Goal: Navigation & Orientation: Find specific page/section

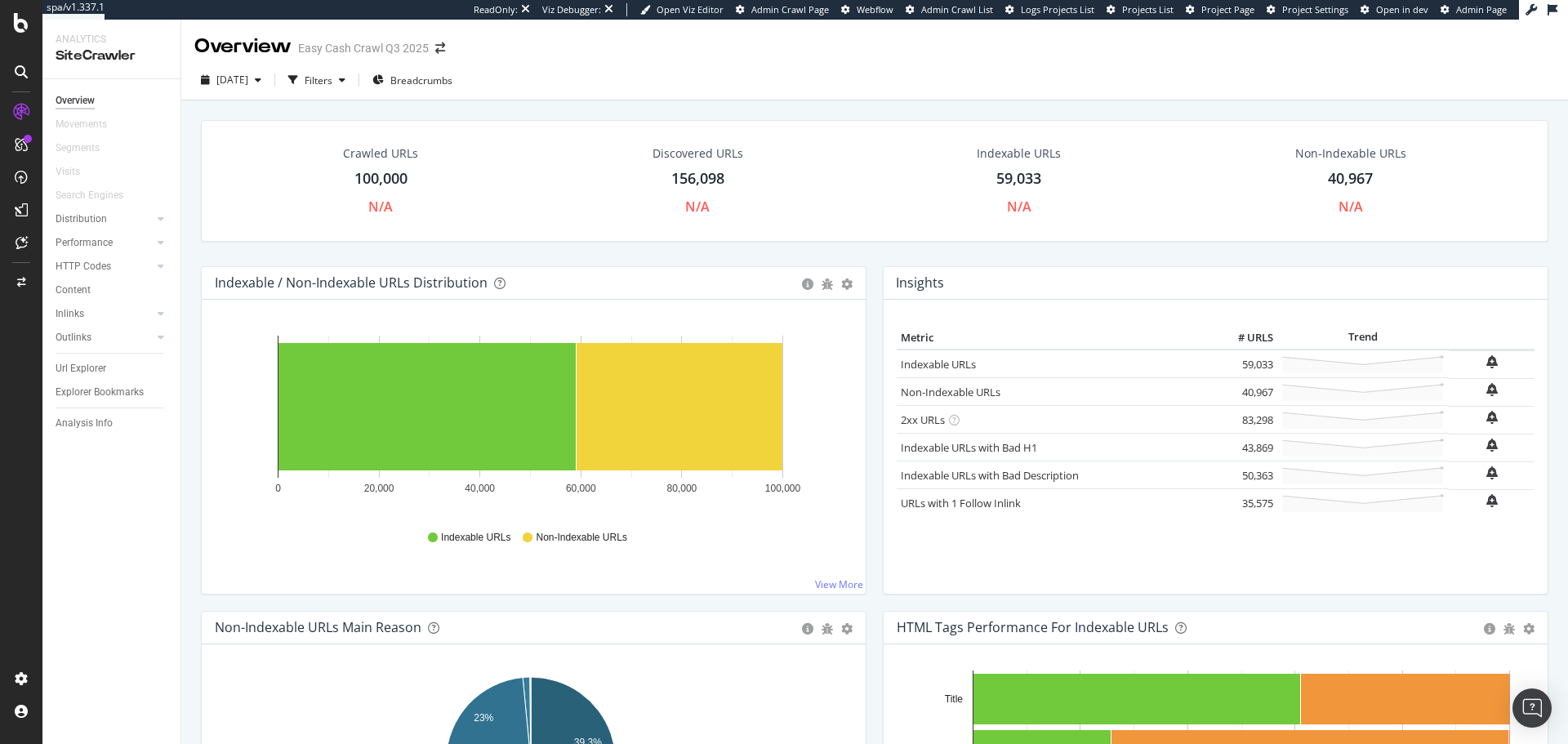
scroll to position [127, 0]
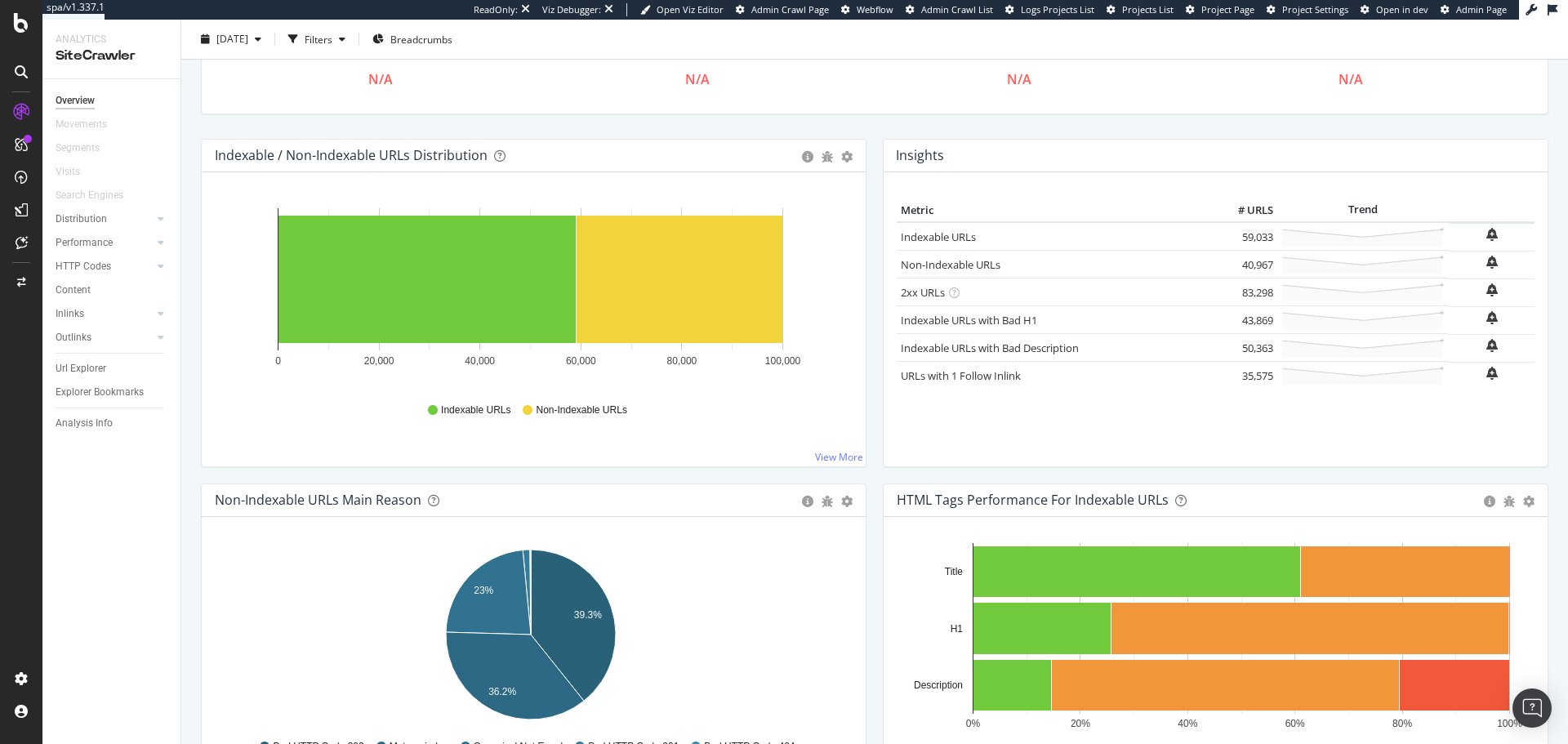
click at [29, 63] on div at bounding box center [22, 72] width 26 height 26
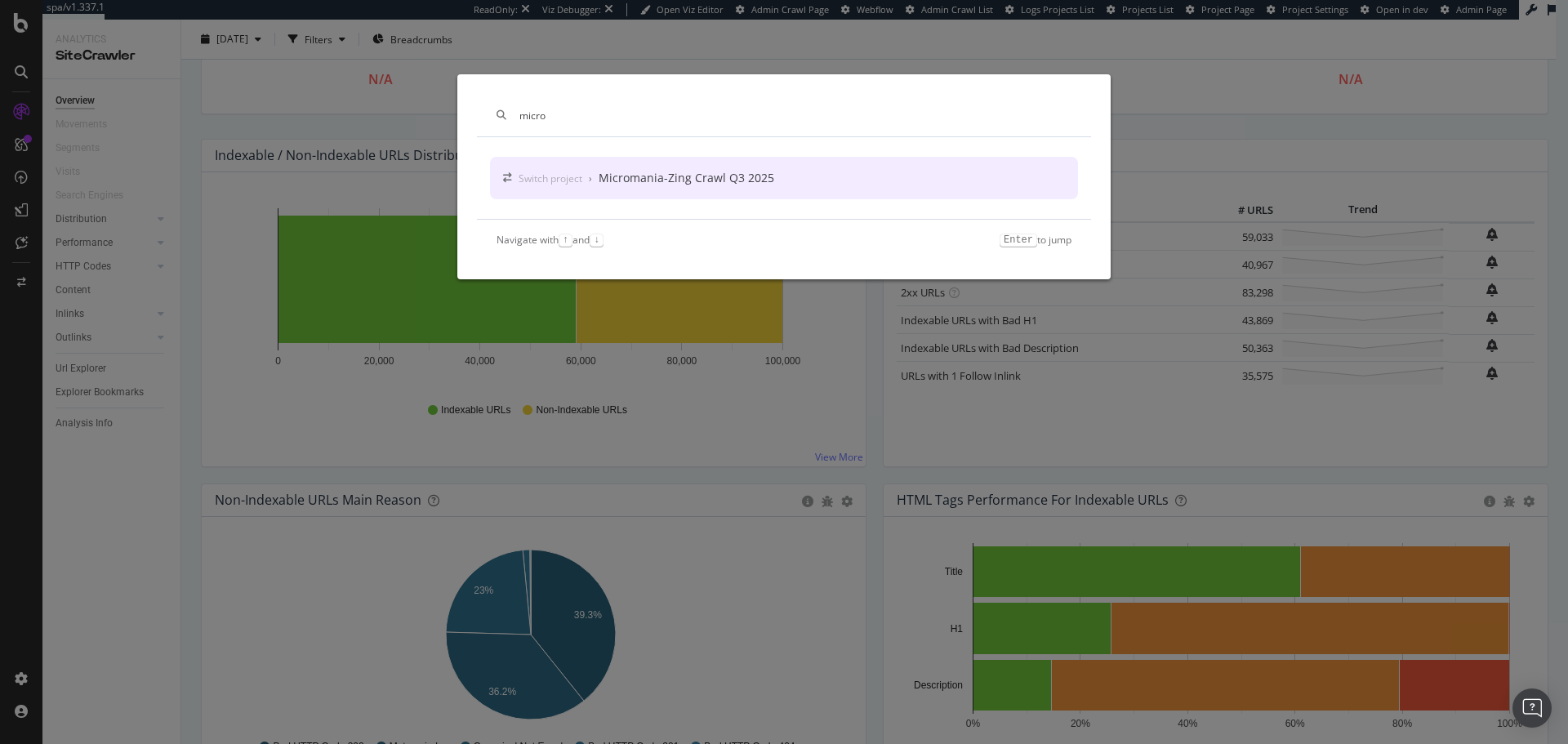
type input "micro"
click at [674, 174] on div "Micromania-Zing Crawl Q3 2025" at bounding box center [686, 177] width 175 height 16
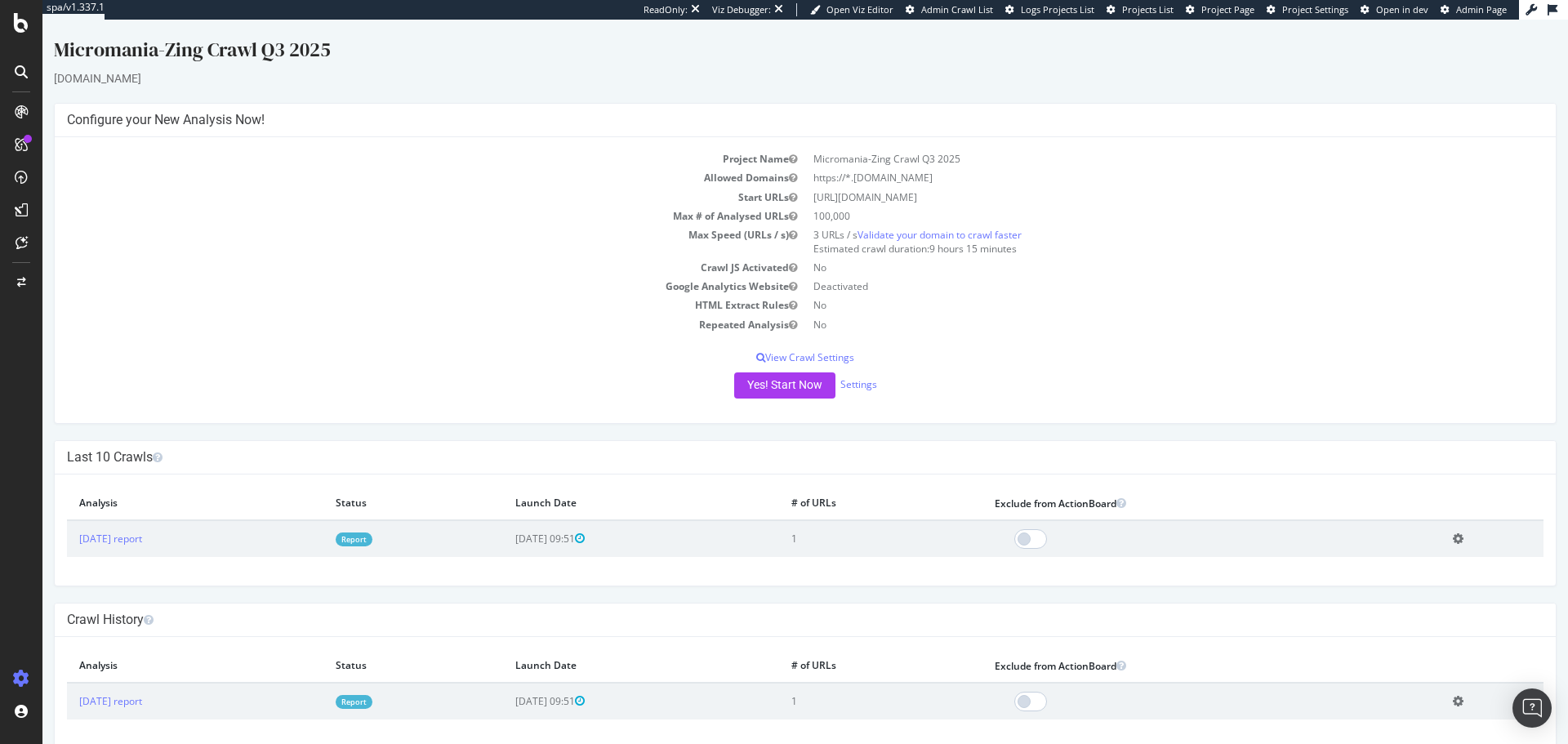
click at [28, 68] on div at bounding box center [22, 72] width 26 height 26
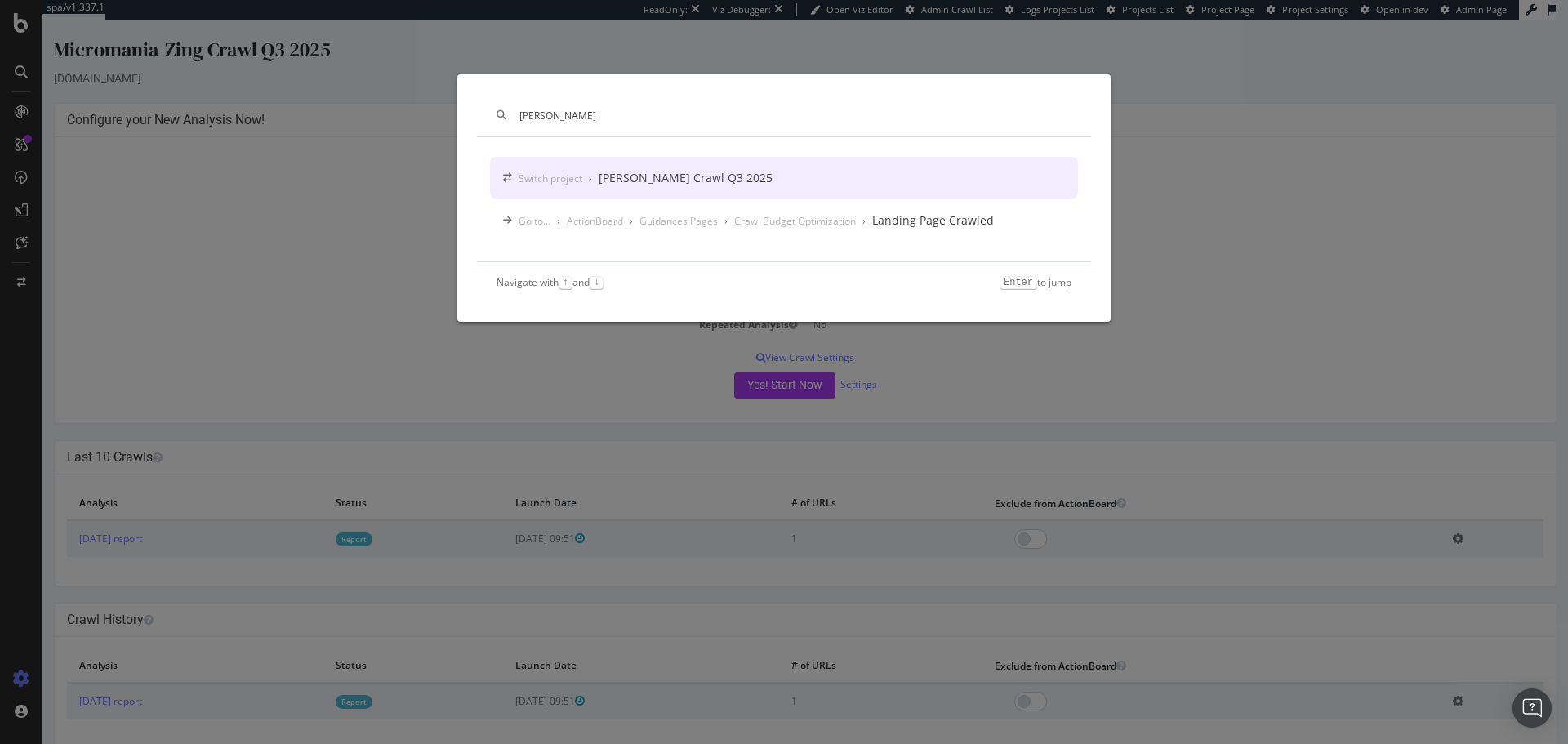
type input "[PERSON_NAME]"
click at [632, 178] on div "[PERSON_NAME] Crawl Q3 2025" at bounding box center [685, 177] width 173 height 16
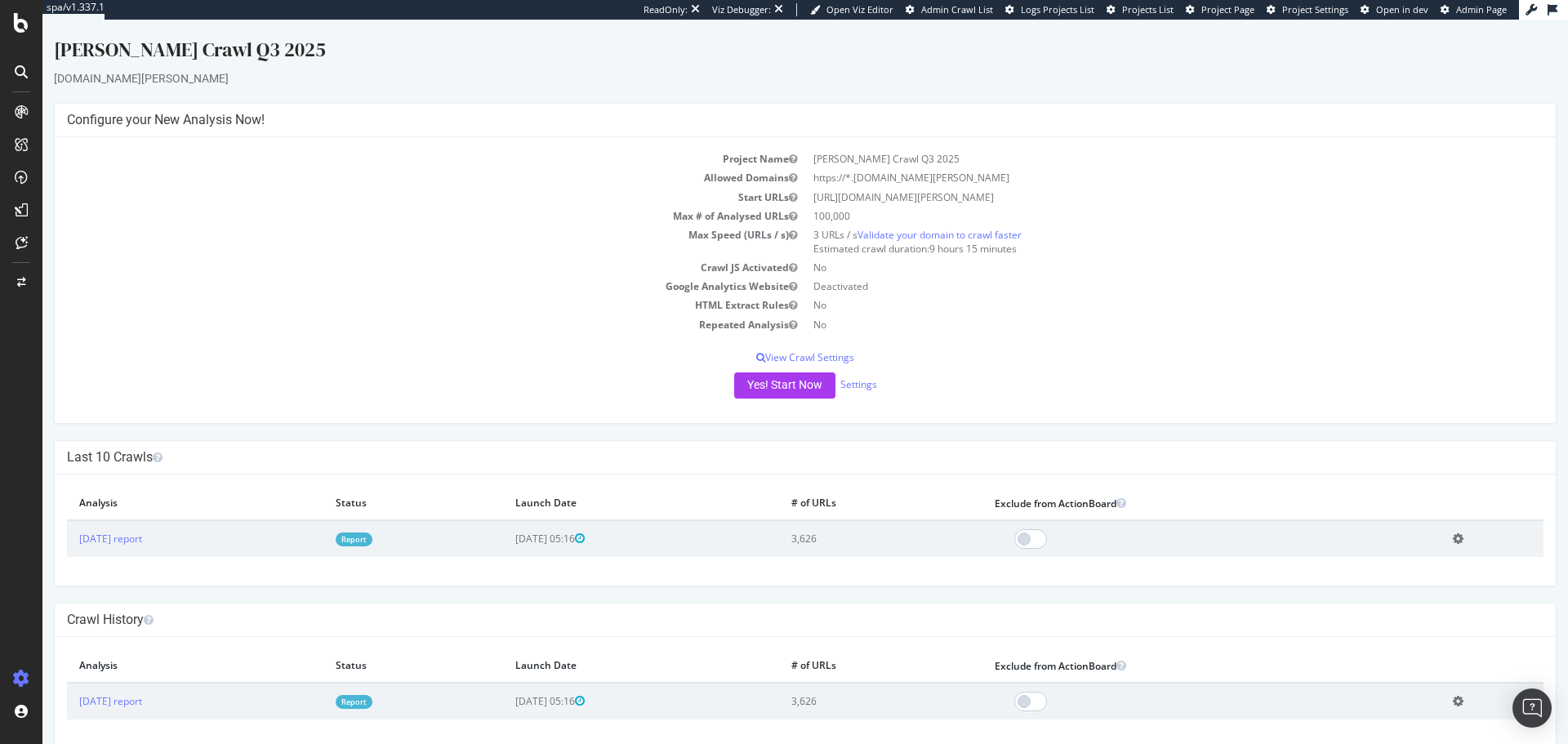
click at [29, 75] on div at bounding box center [22, 72] width 26 height 26
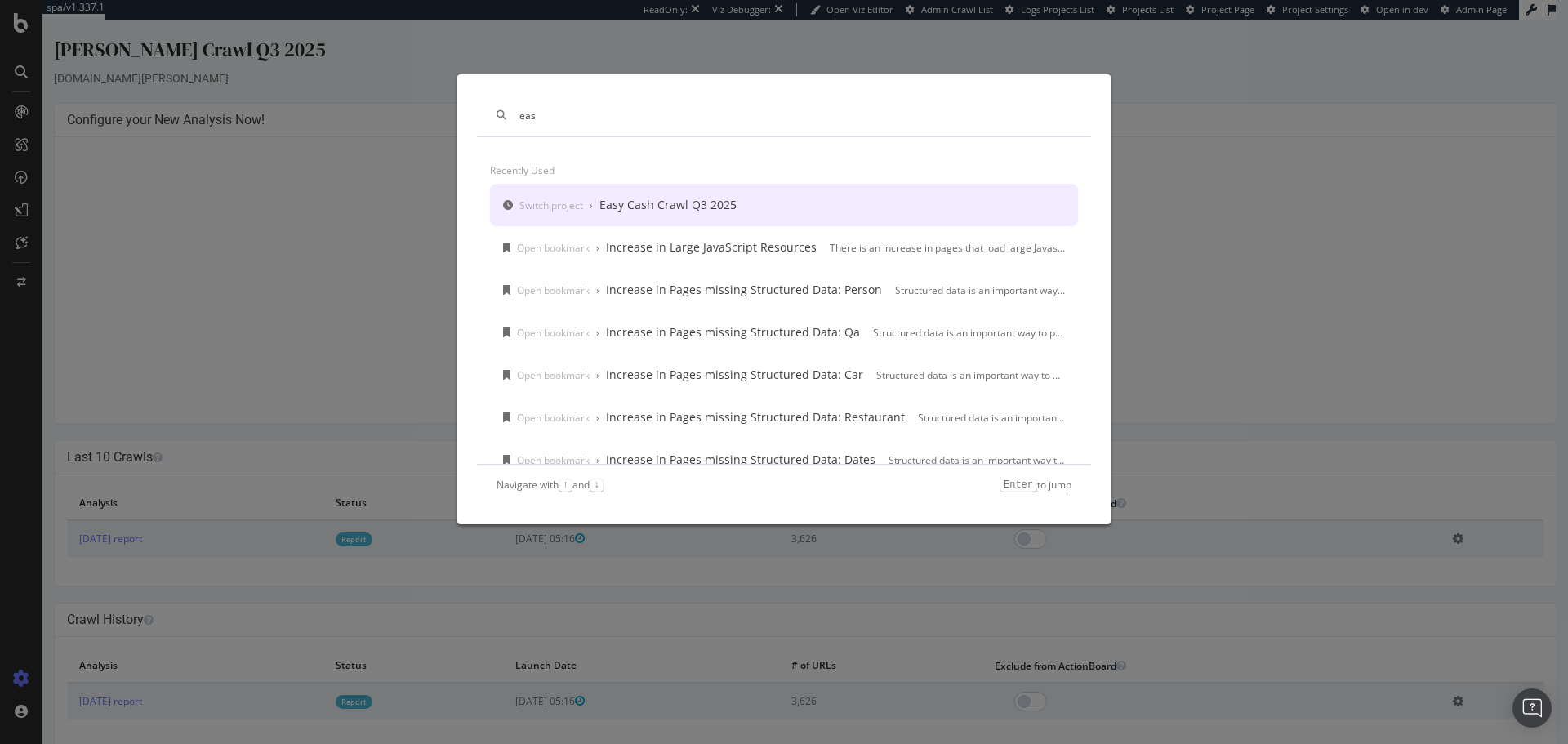
type input "eas"
click at [681, 195] on div "Switch project › Easy Cash Crawl Q3 2025" at bounding box center [784, 205] width 588 height 42
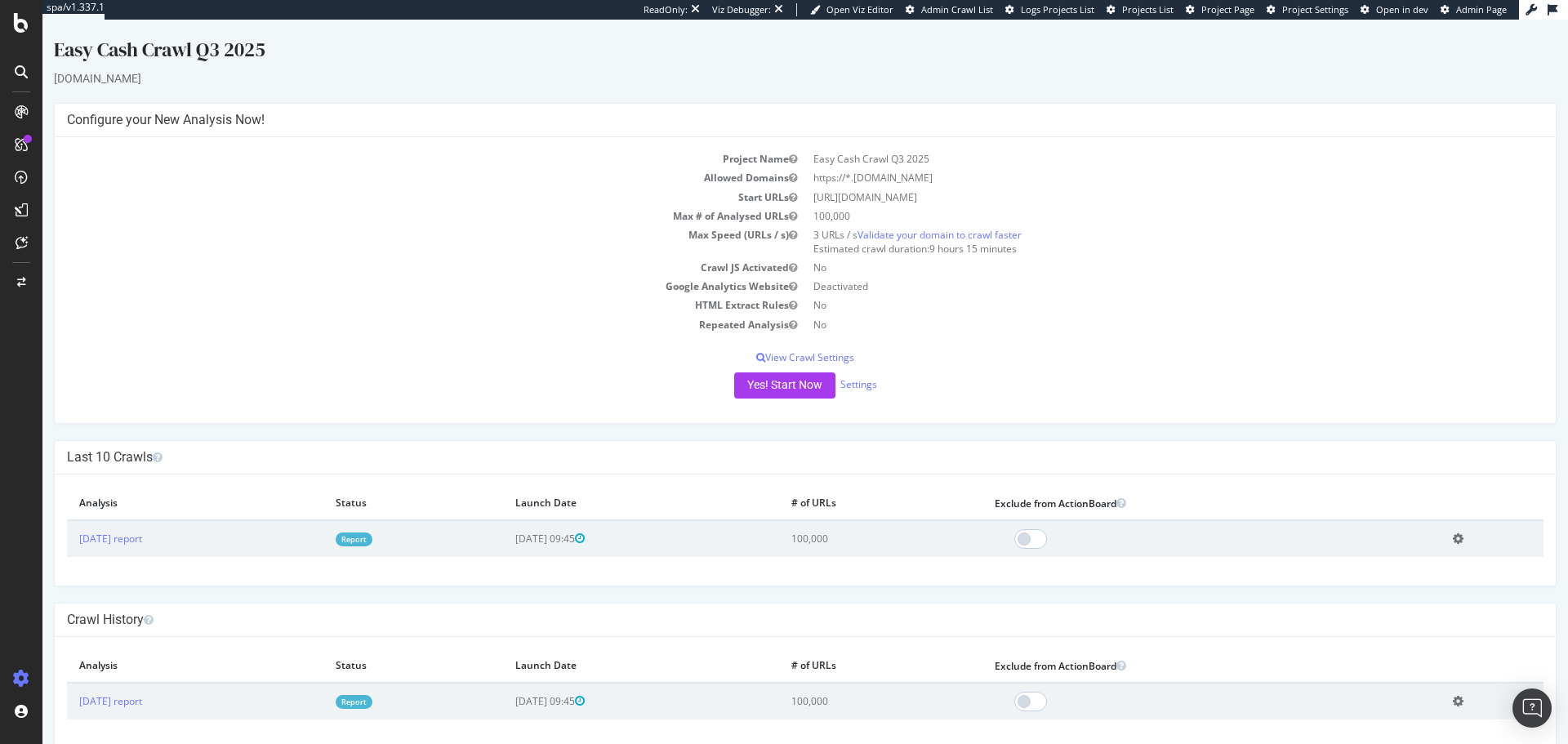
click at [27, 71] on icon at bounding box center [22, 72] width 13 height 13
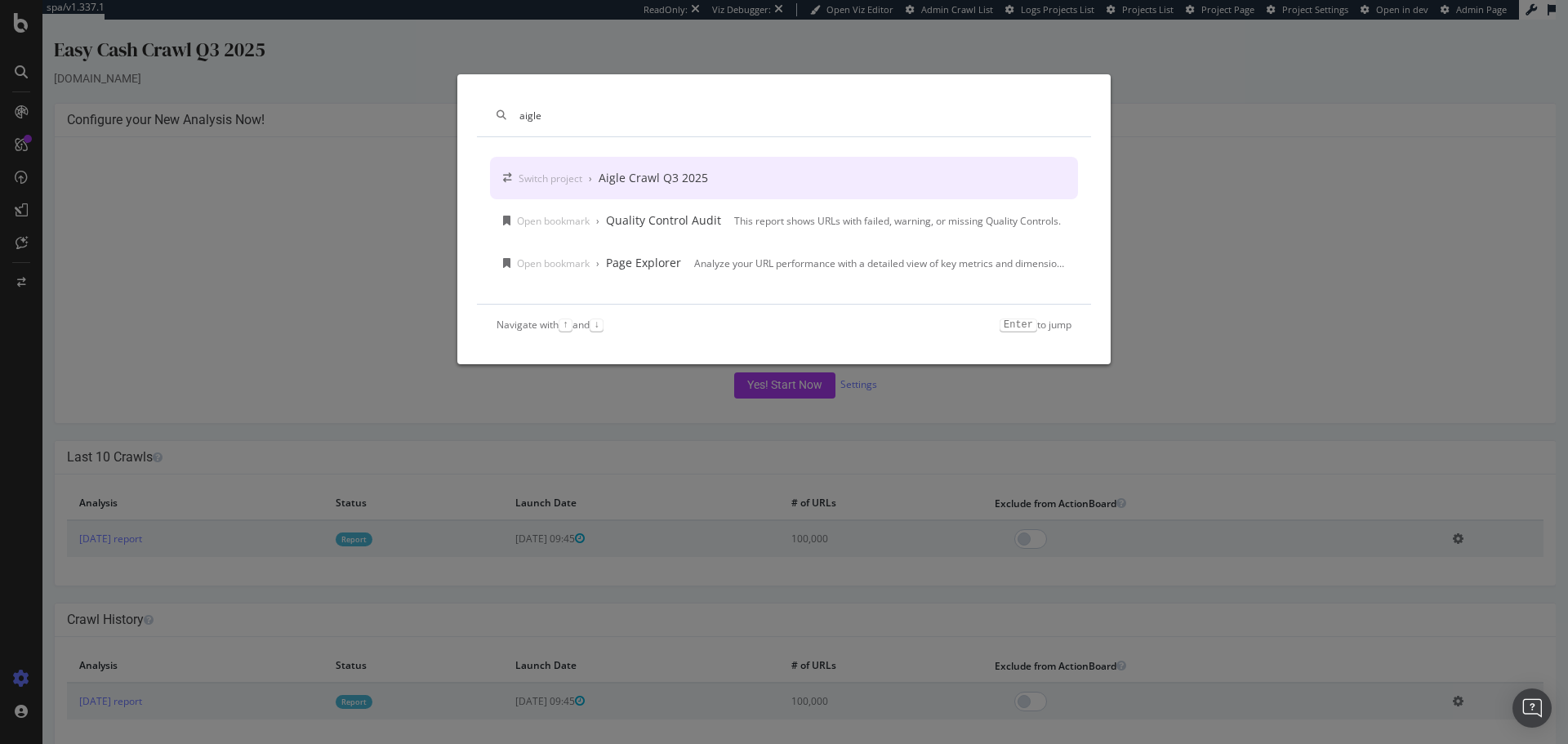
type input "aigle"
click at [658, 190] on div "Switch project › Aigle Crawl Q3 2025" at bounding box center [784, 177] width 588 height 42
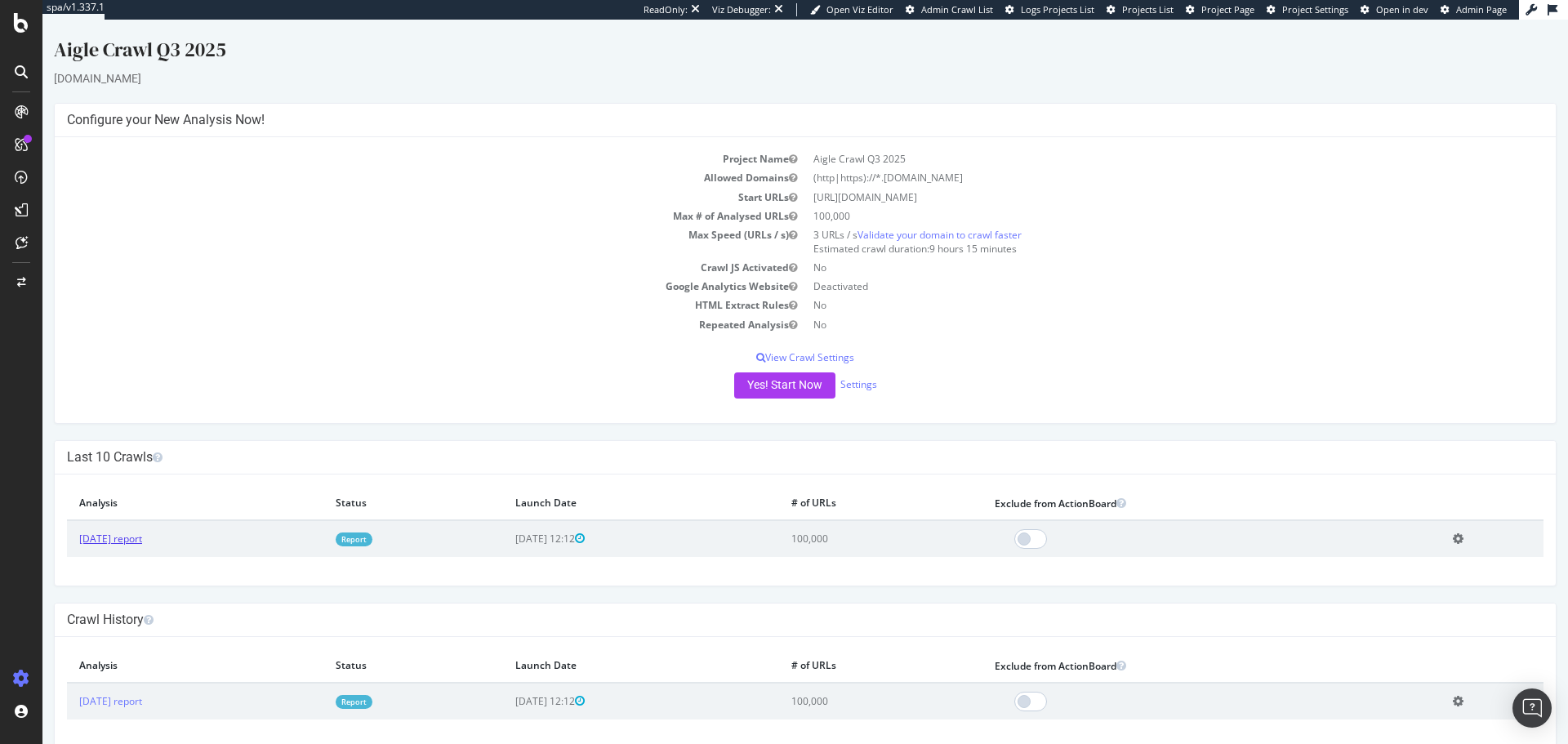
click at [142, 544] on link "[DATE] report" at bounding box center [110, 538] width 63 height 14
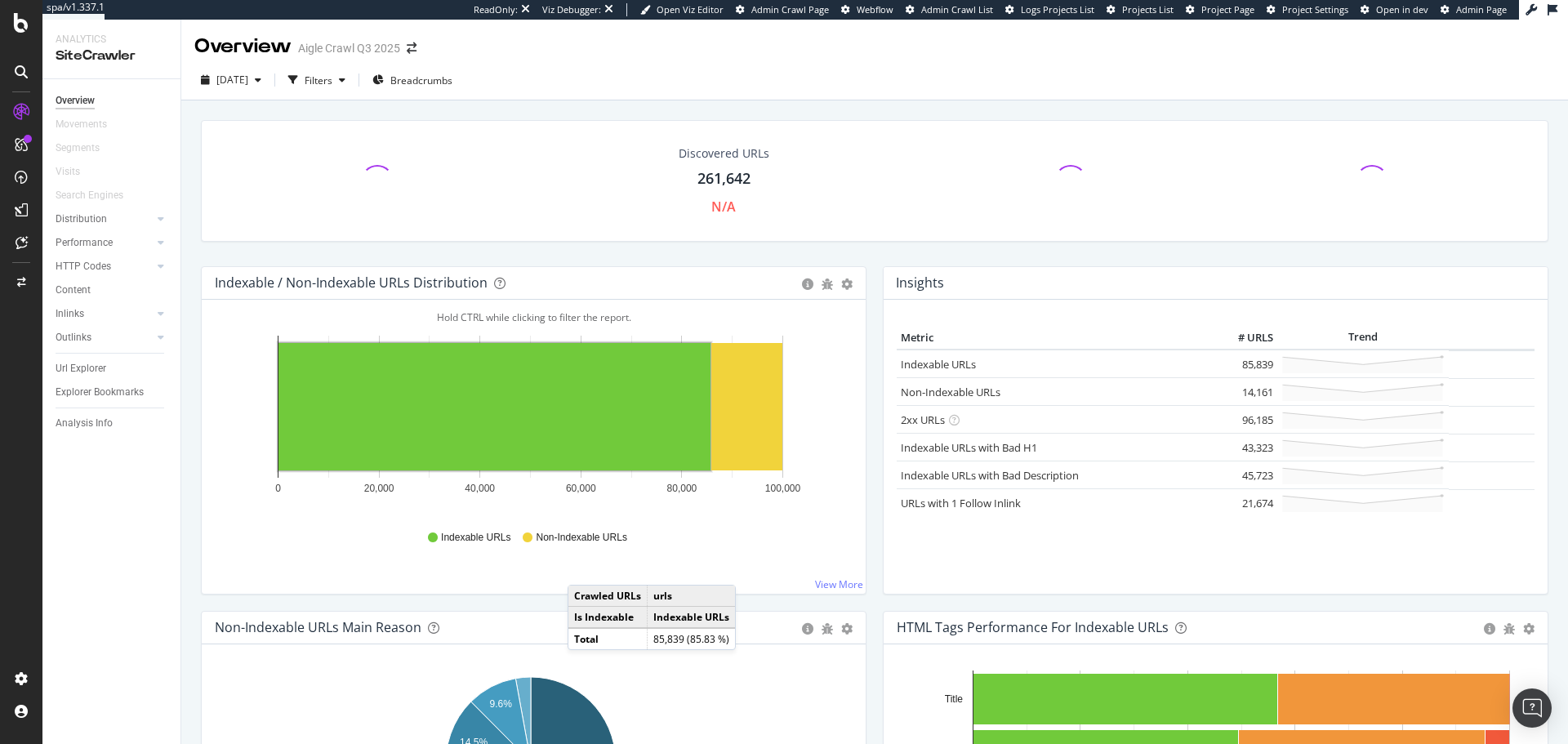
scroll to position [334, 0]
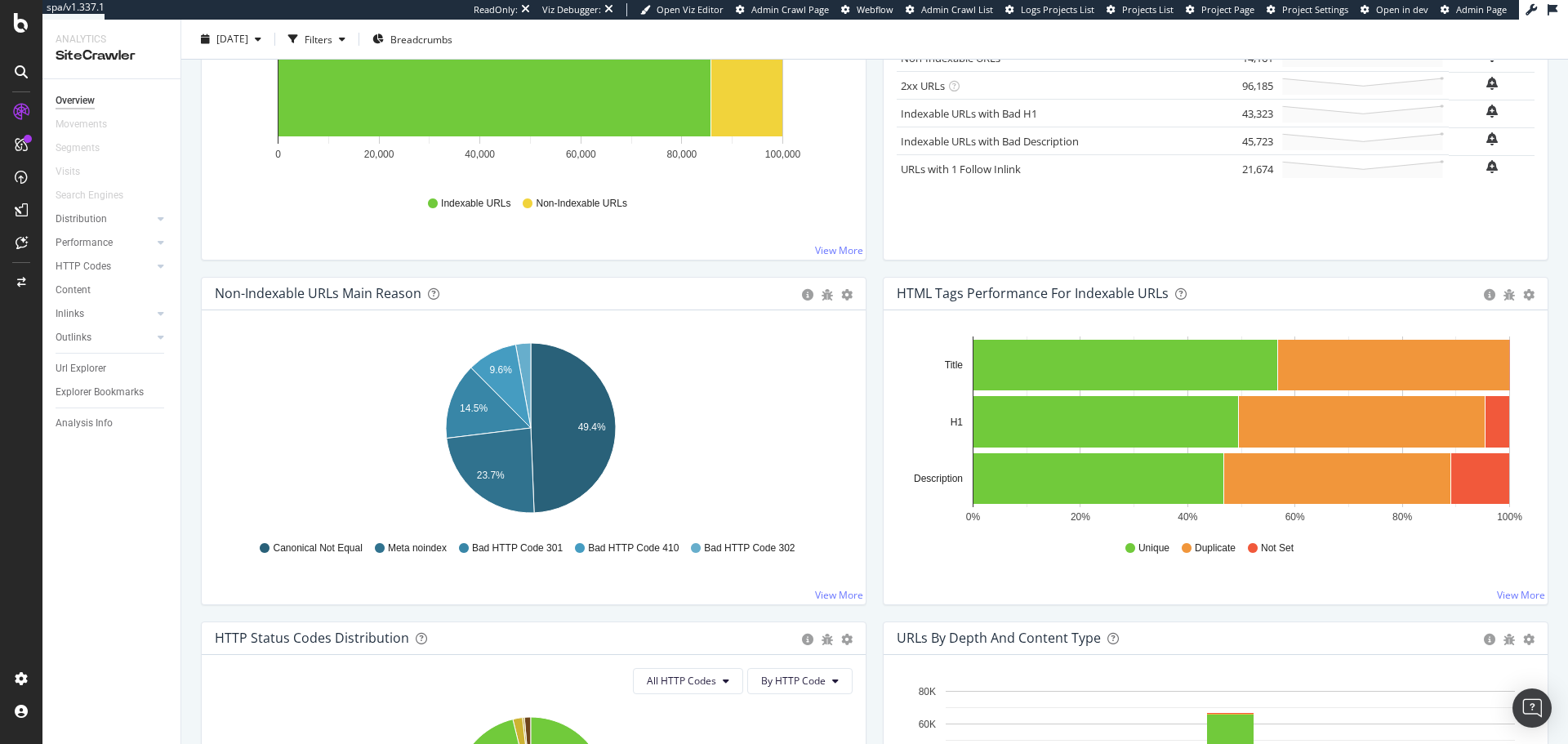
click at [16, 76] on icon at bounding box center [22, 72] width 13 height 13
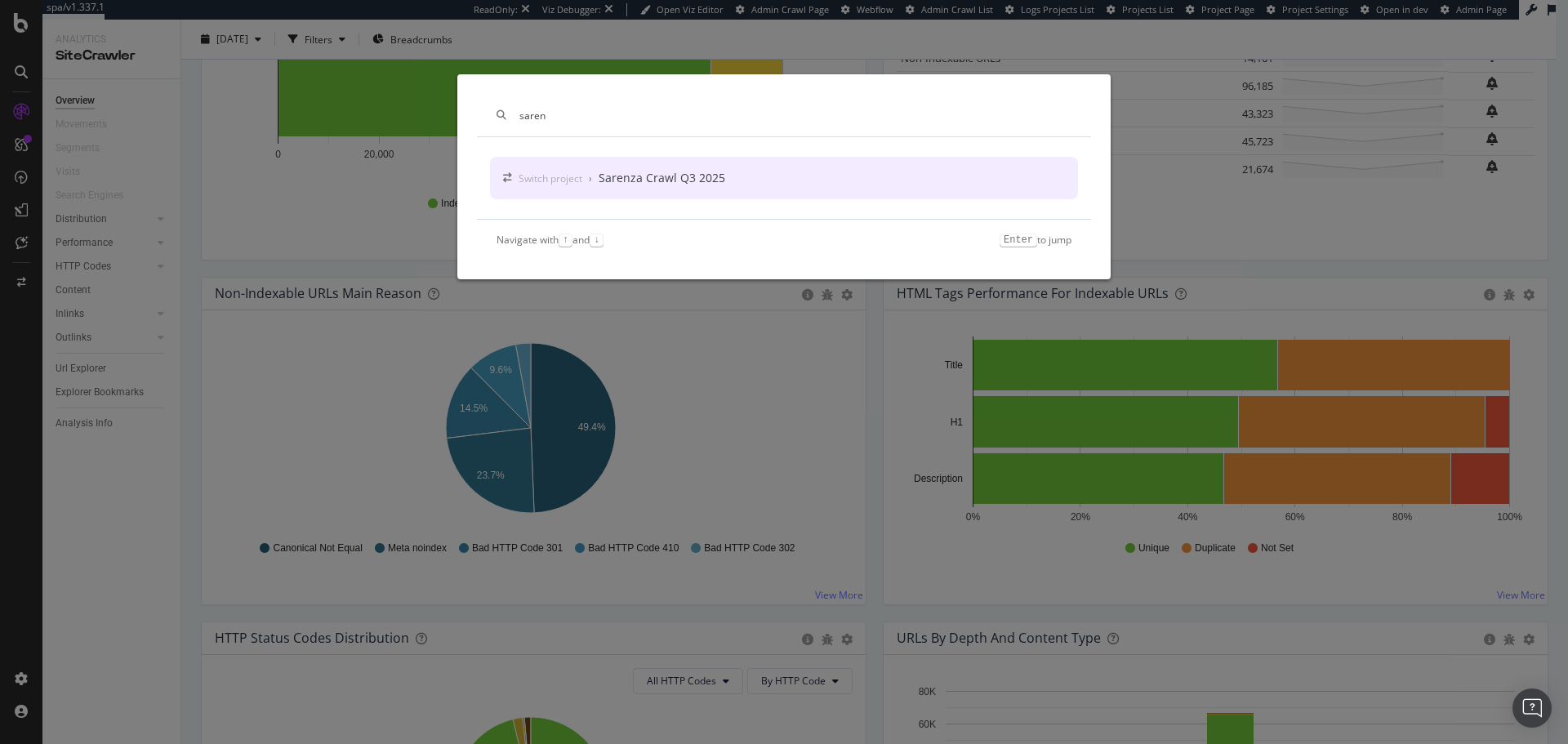
type input "saren"
click at [610, 177] on div "Sarenza Crawl Q3 2025" at bounding box center [662, 177] width 126 height 16
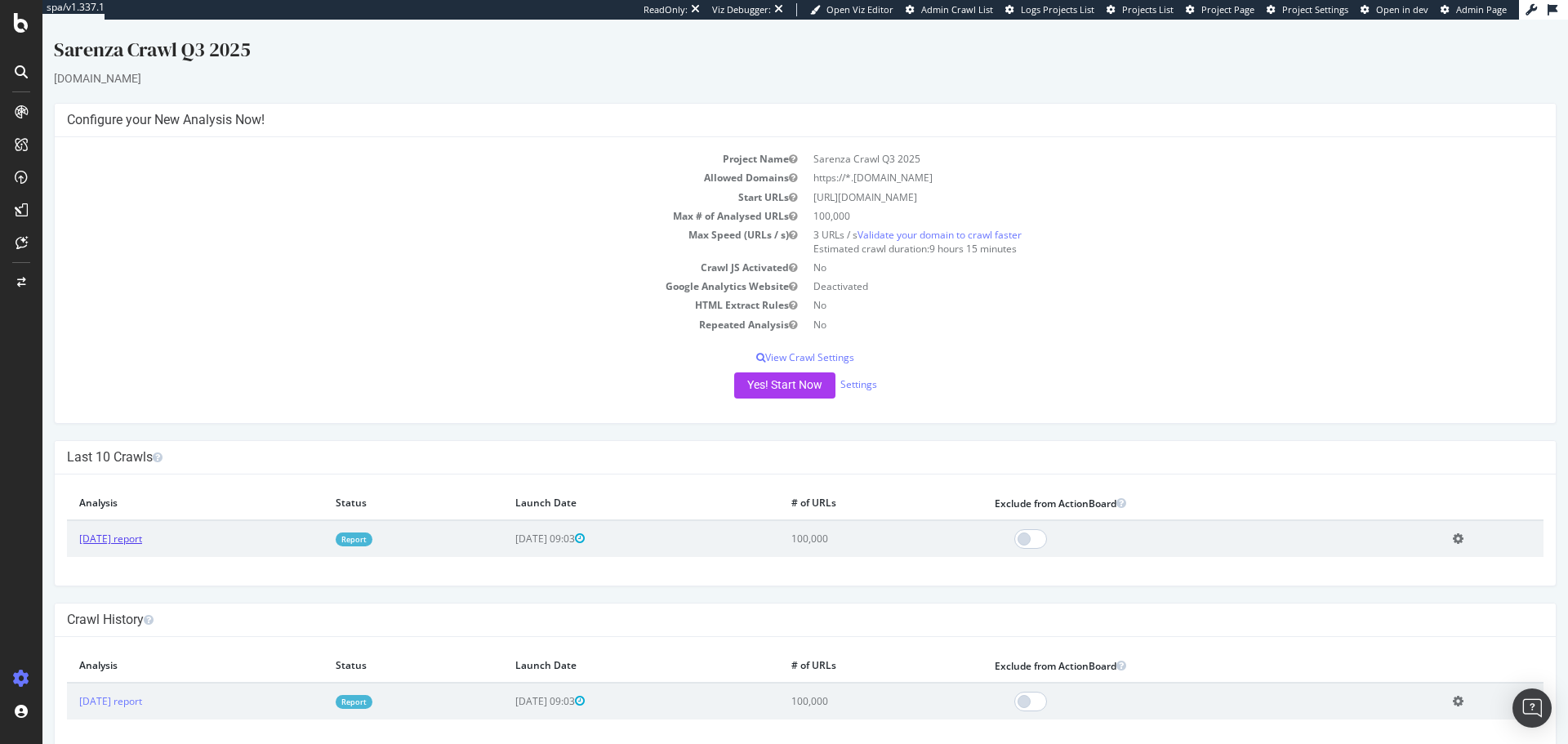
click at [142, 540] on link "[DATE] report" at bounding box center [110, 538] width 63 height 14
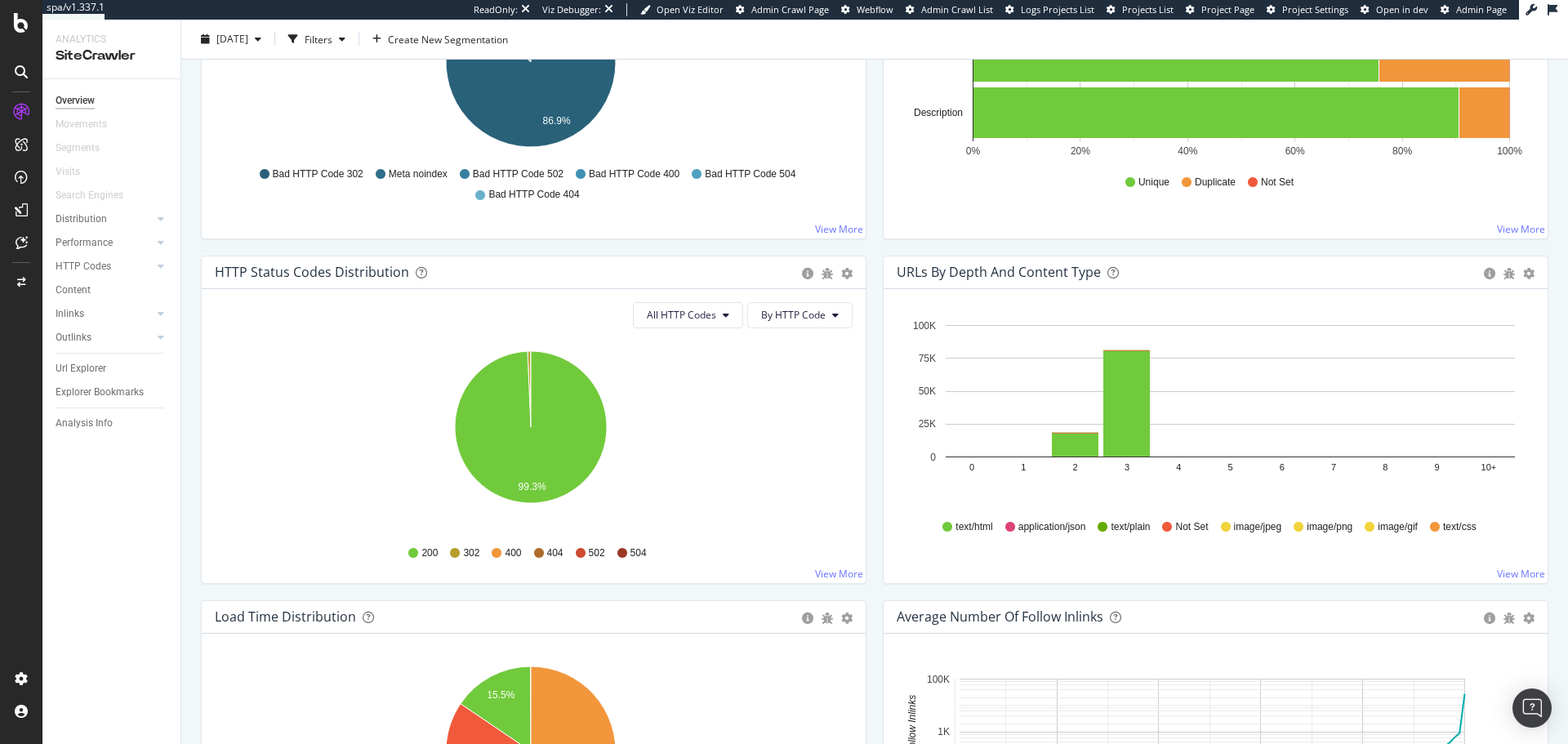
scroll to position [1003, 0]
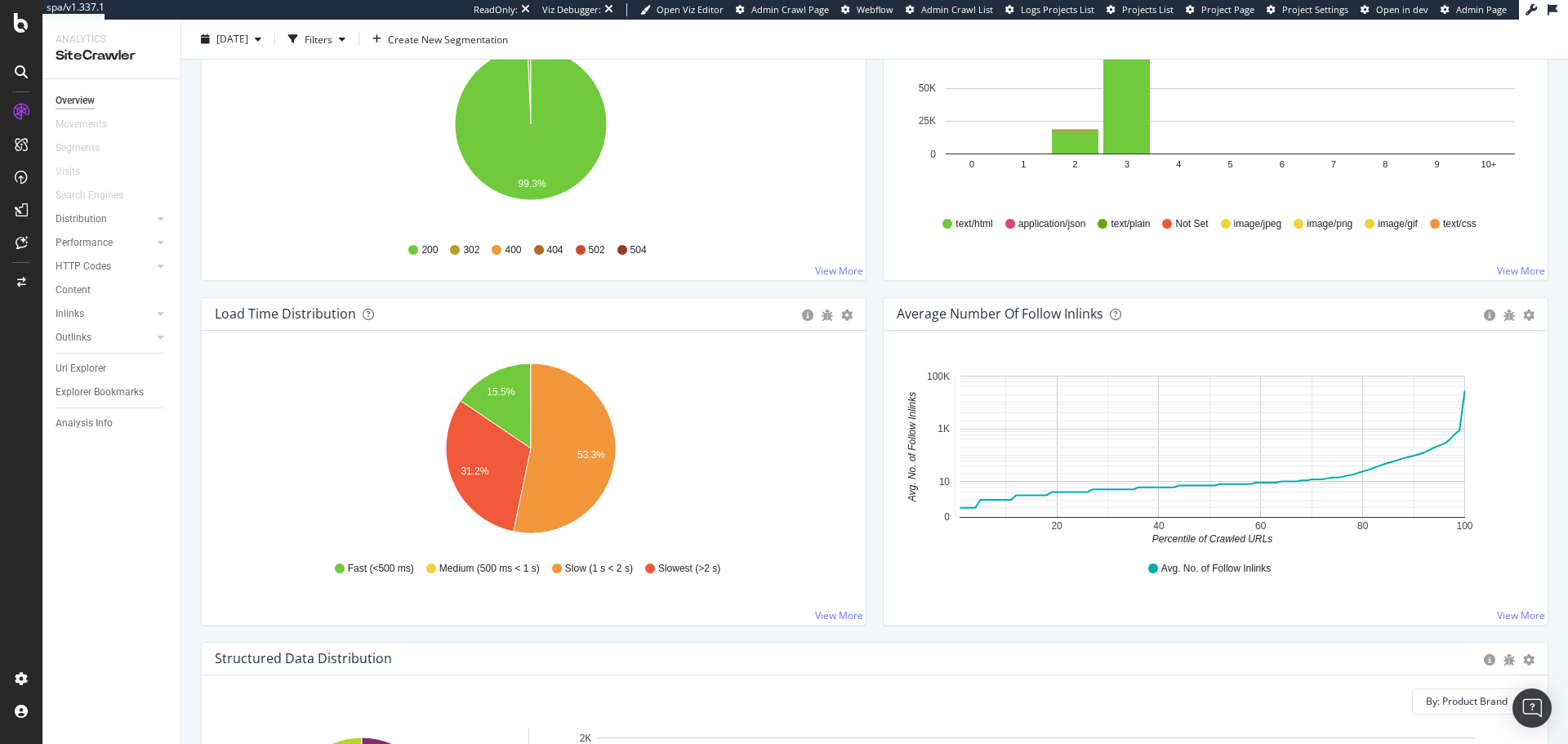
click at [24, 75] on icon at bounding box center [22, 72] width 13 height 13
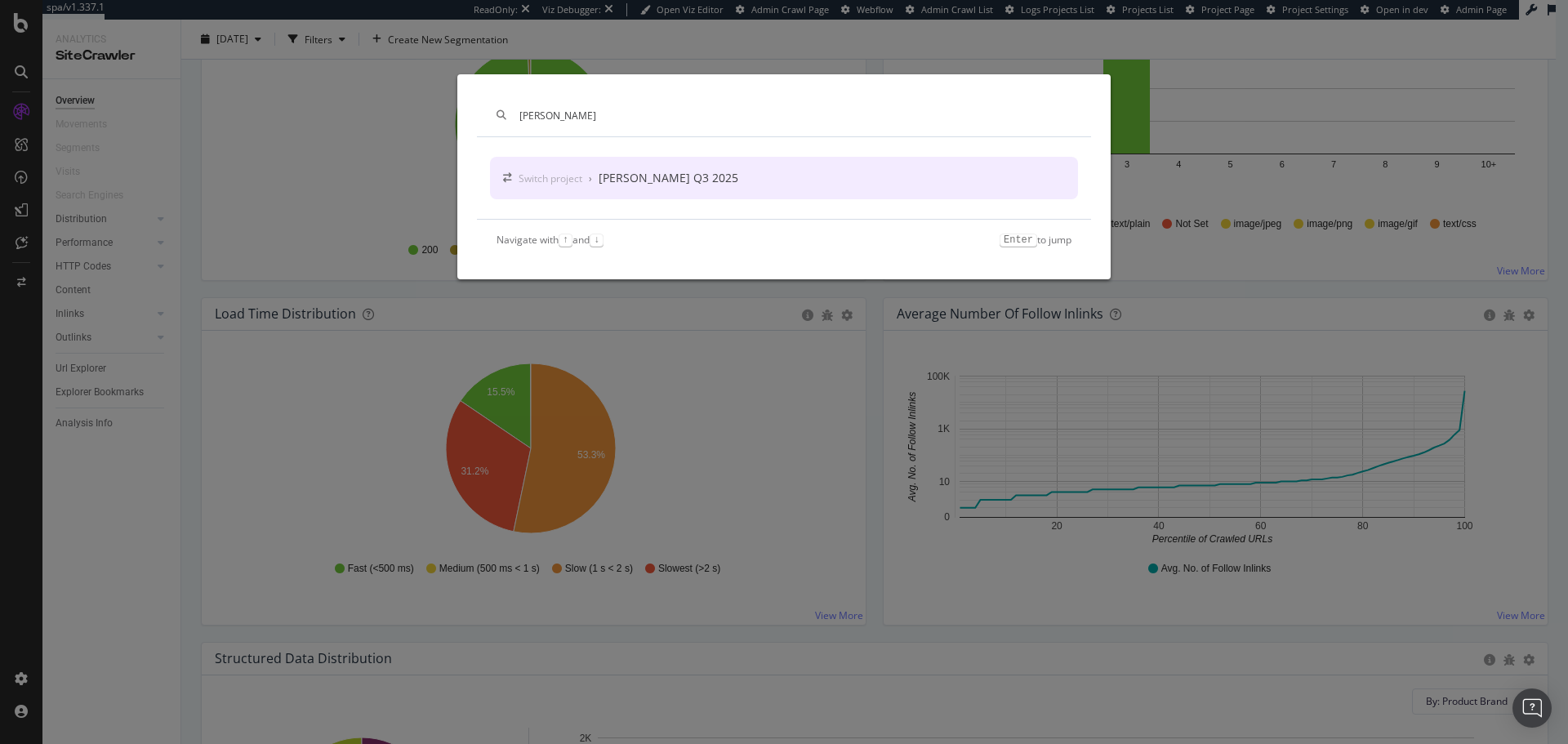
type input "[PERSON_NAME]"
click at [687, 177] on div "[PERSON_NAME] Q3 2025" at bounding box center [668, 177] width 140 height 16
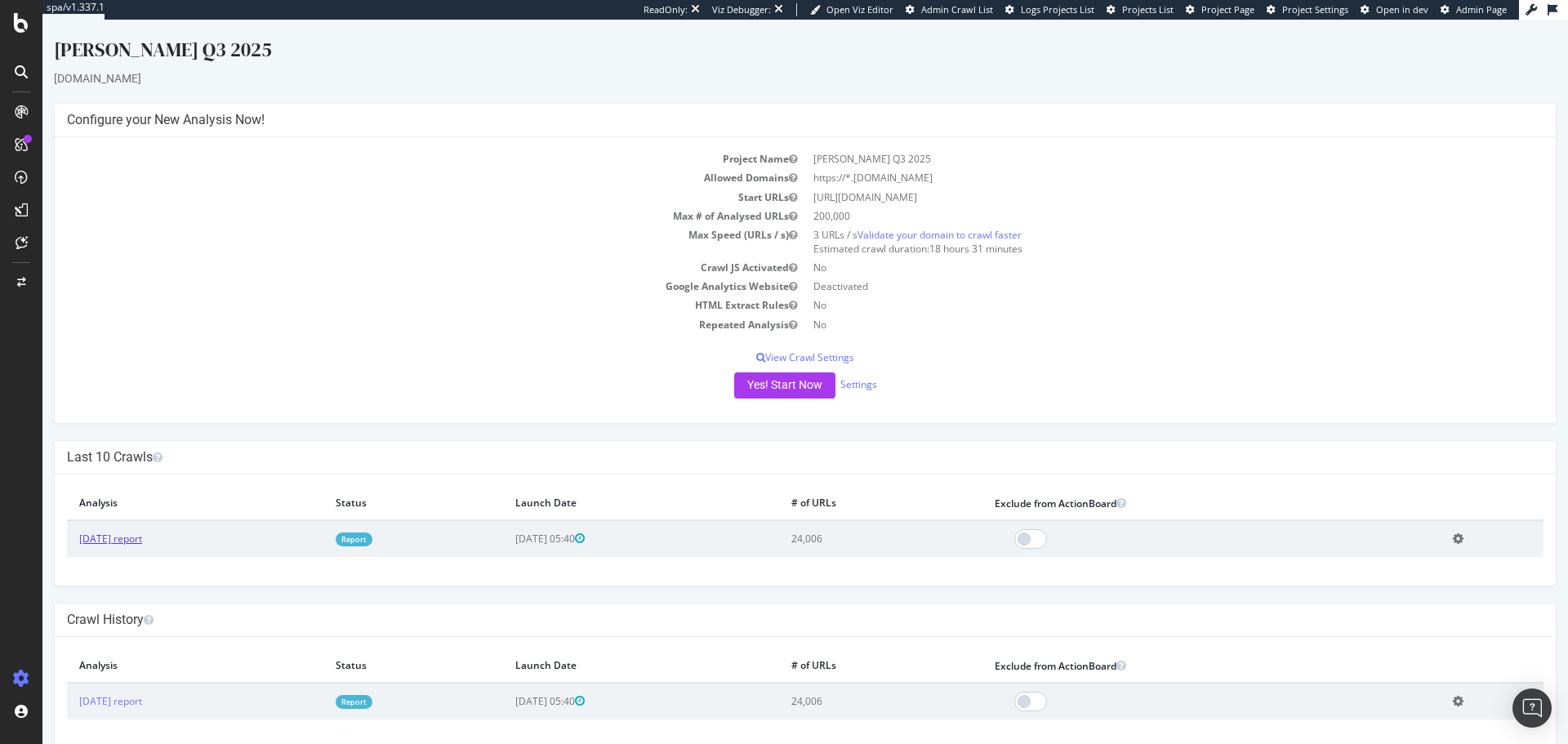
click at [113, 544] on link "[DATE] report" at bounding box center [110, 538] width 63 height 14
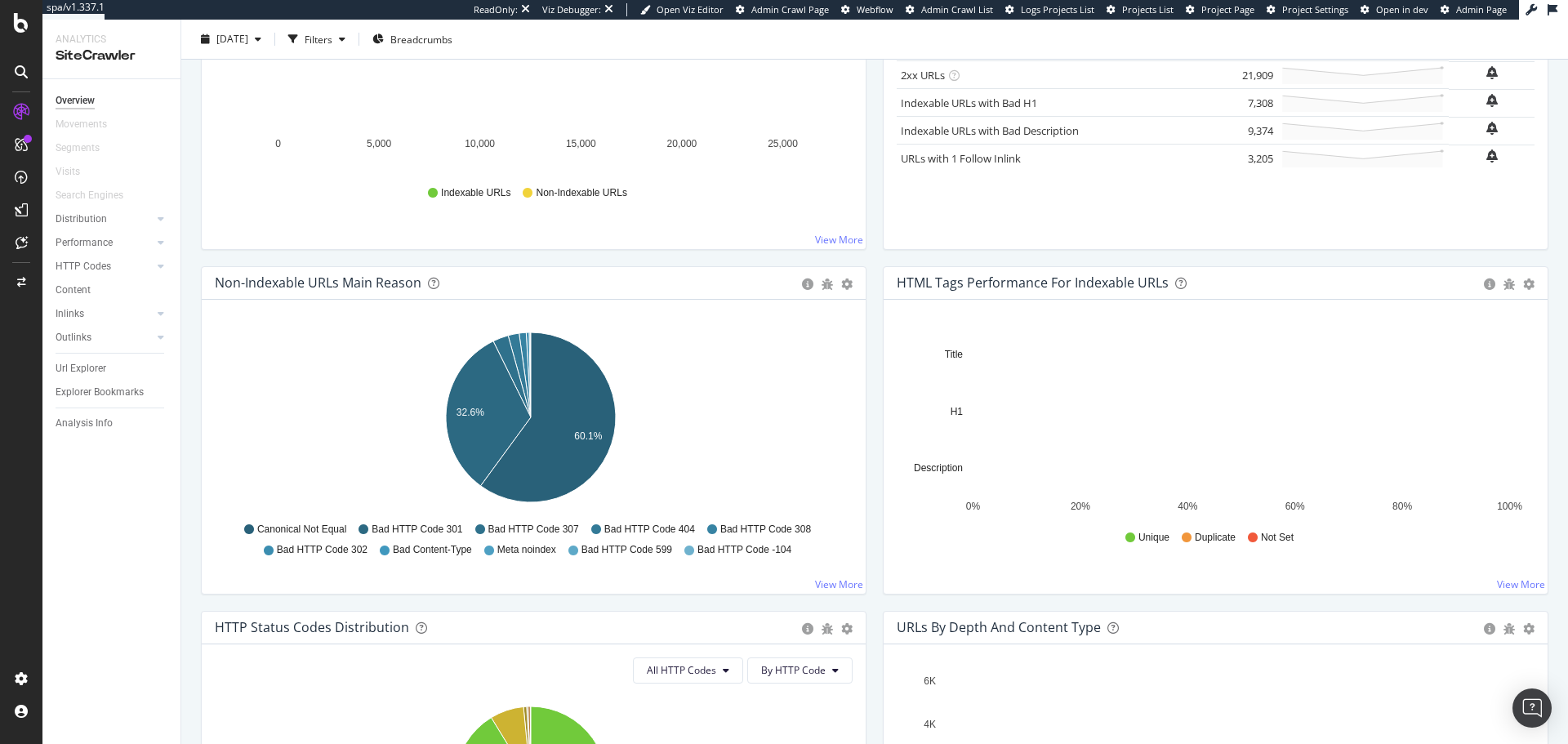
scroll to position [345, 0]
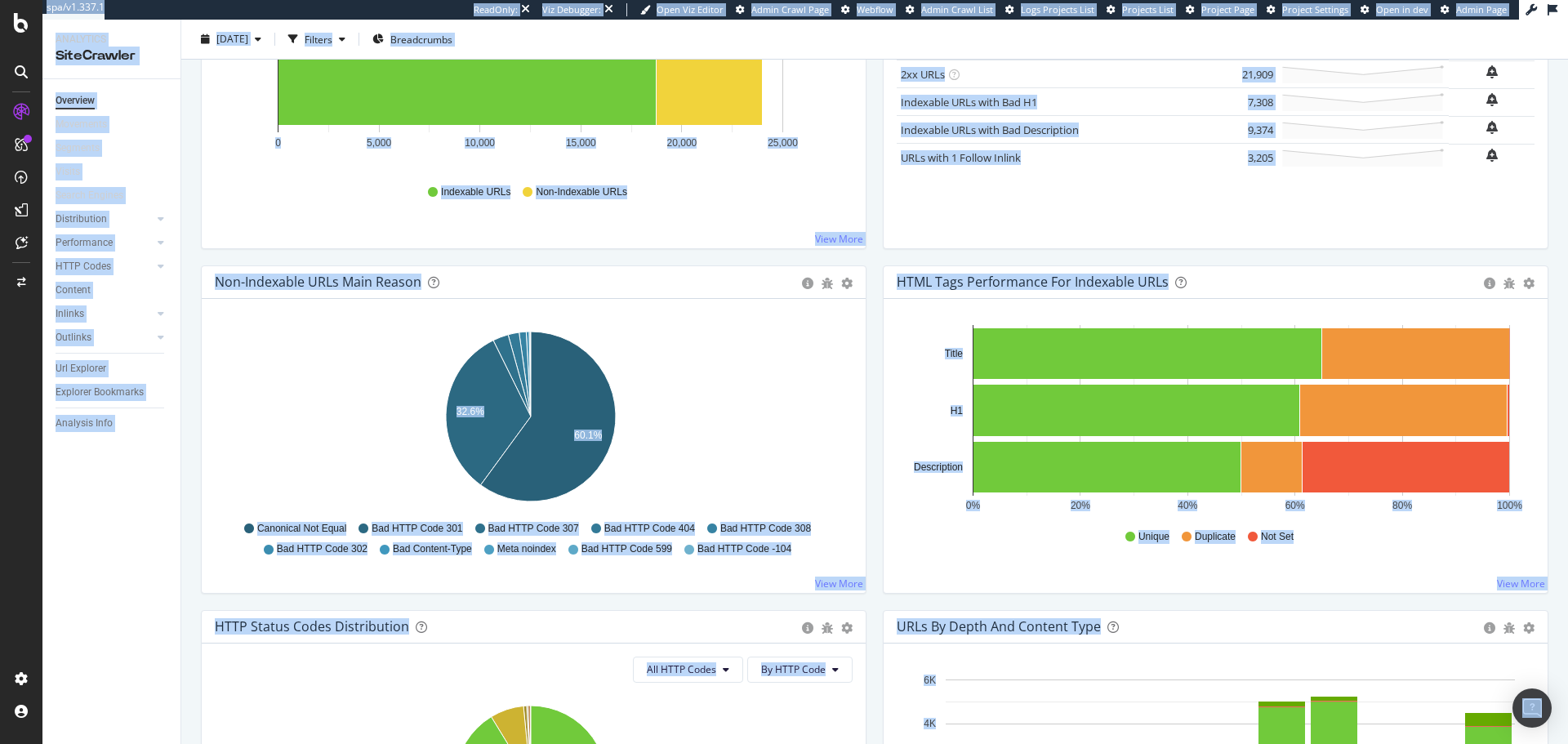
click at [773, 430] on icon "32.6% 60.1%" at bounding box center [531, 420] width 632 height 190
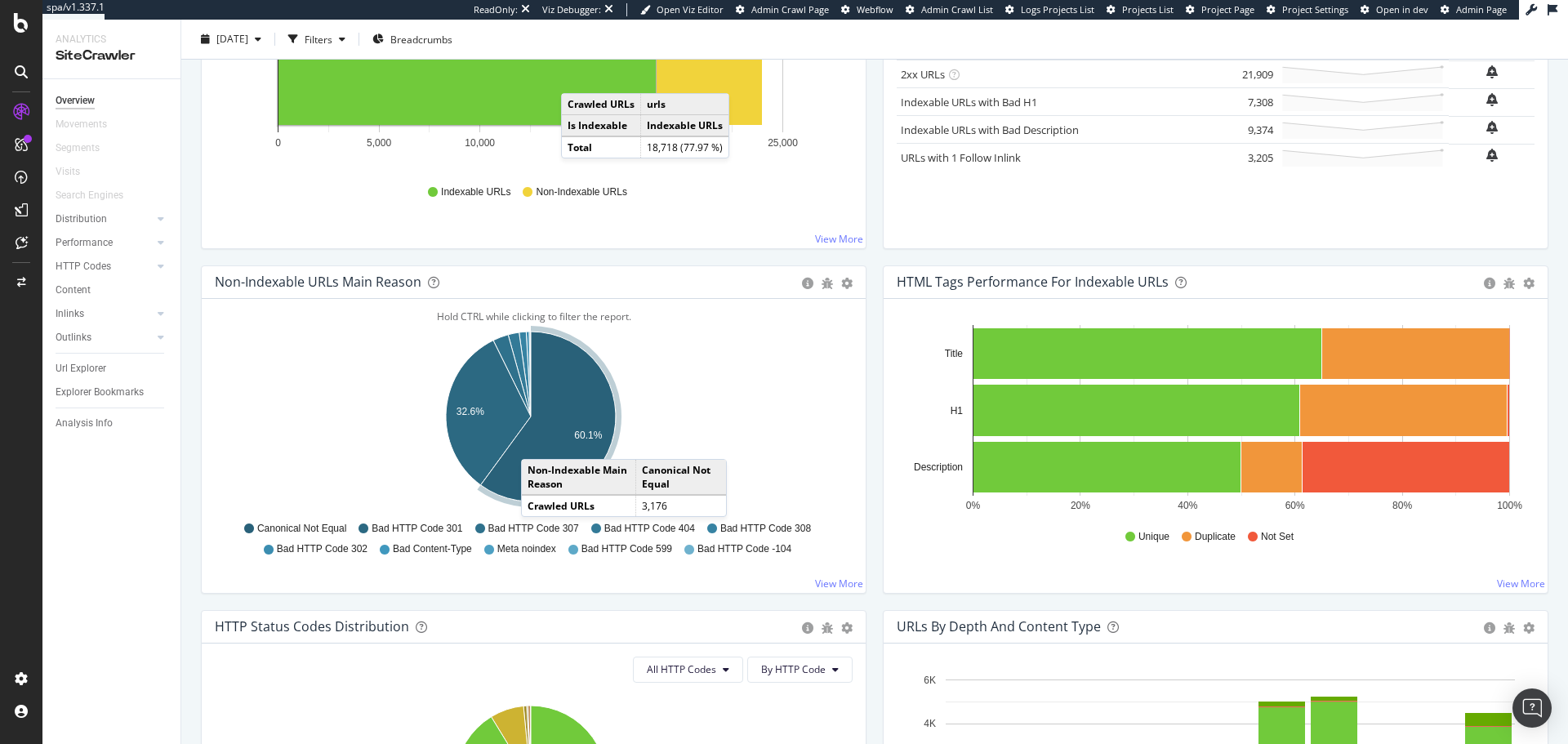
click at [33, 74] on div at bounding box center [22, 72] width 26 height 26
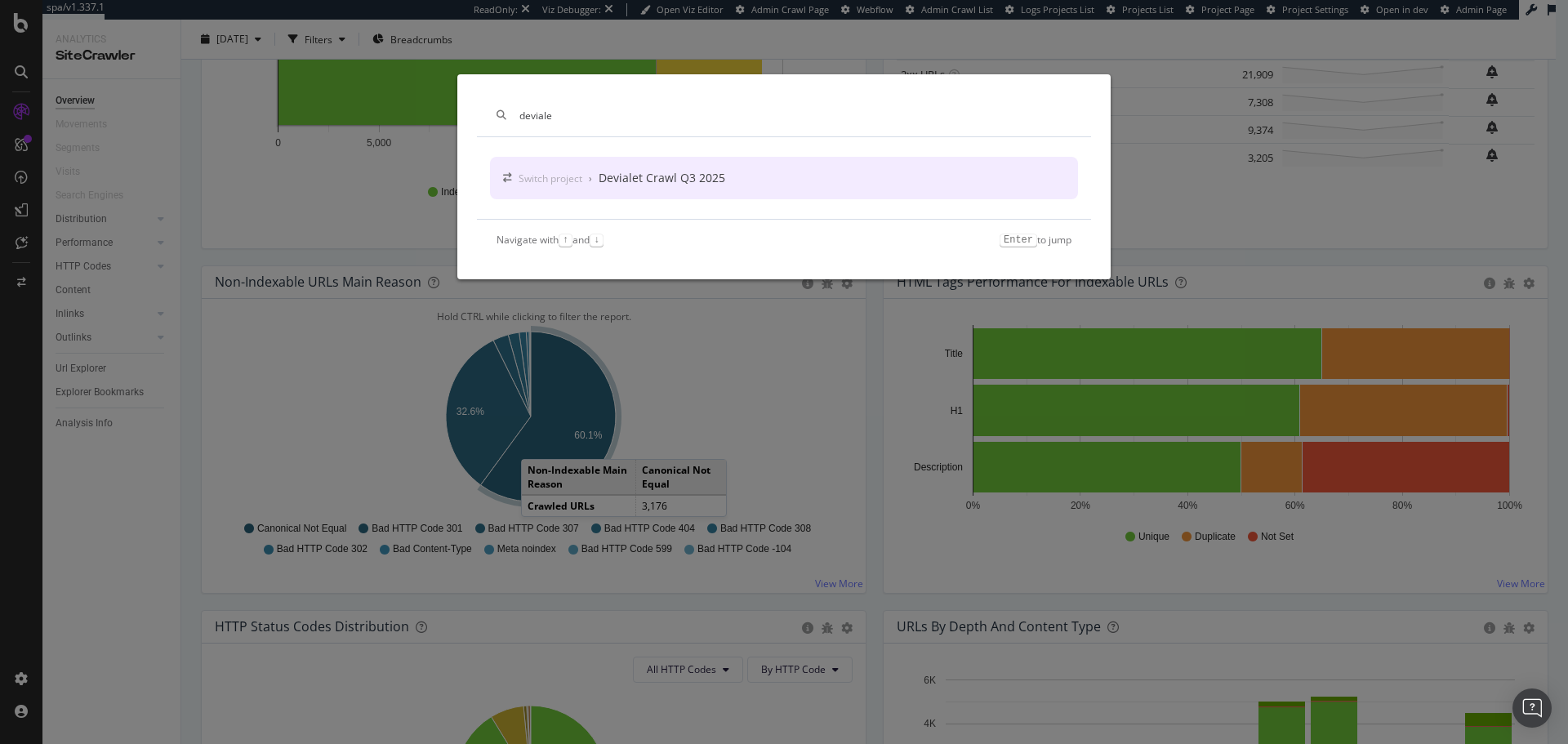
type input "deviale"
click at [635, 180] on div "Devialet Crawl Q3 2025" at bounding box center [662, 177] width 126 height 16
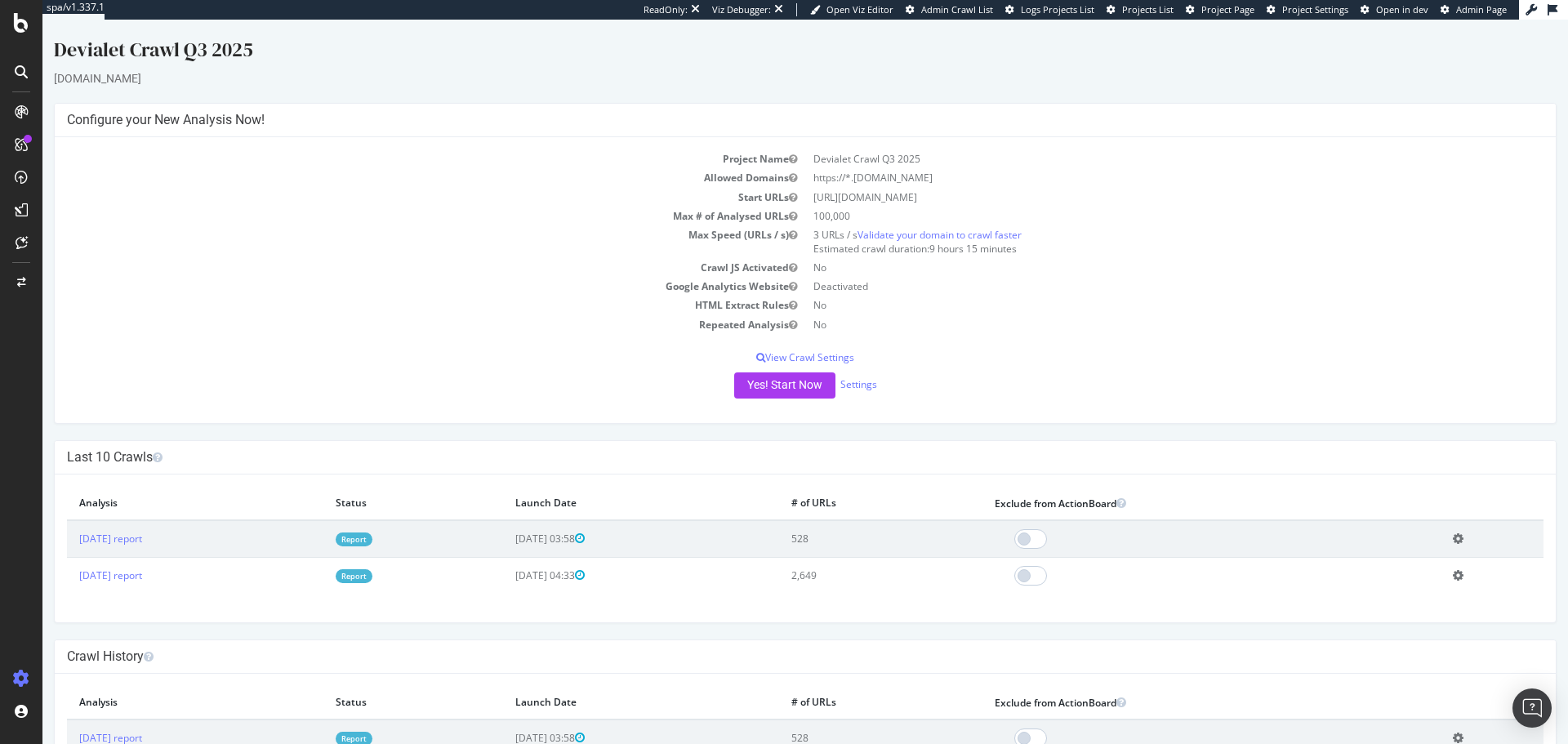
click at [28, 82] on div at bounding box center [22, 72] width 26 height 26
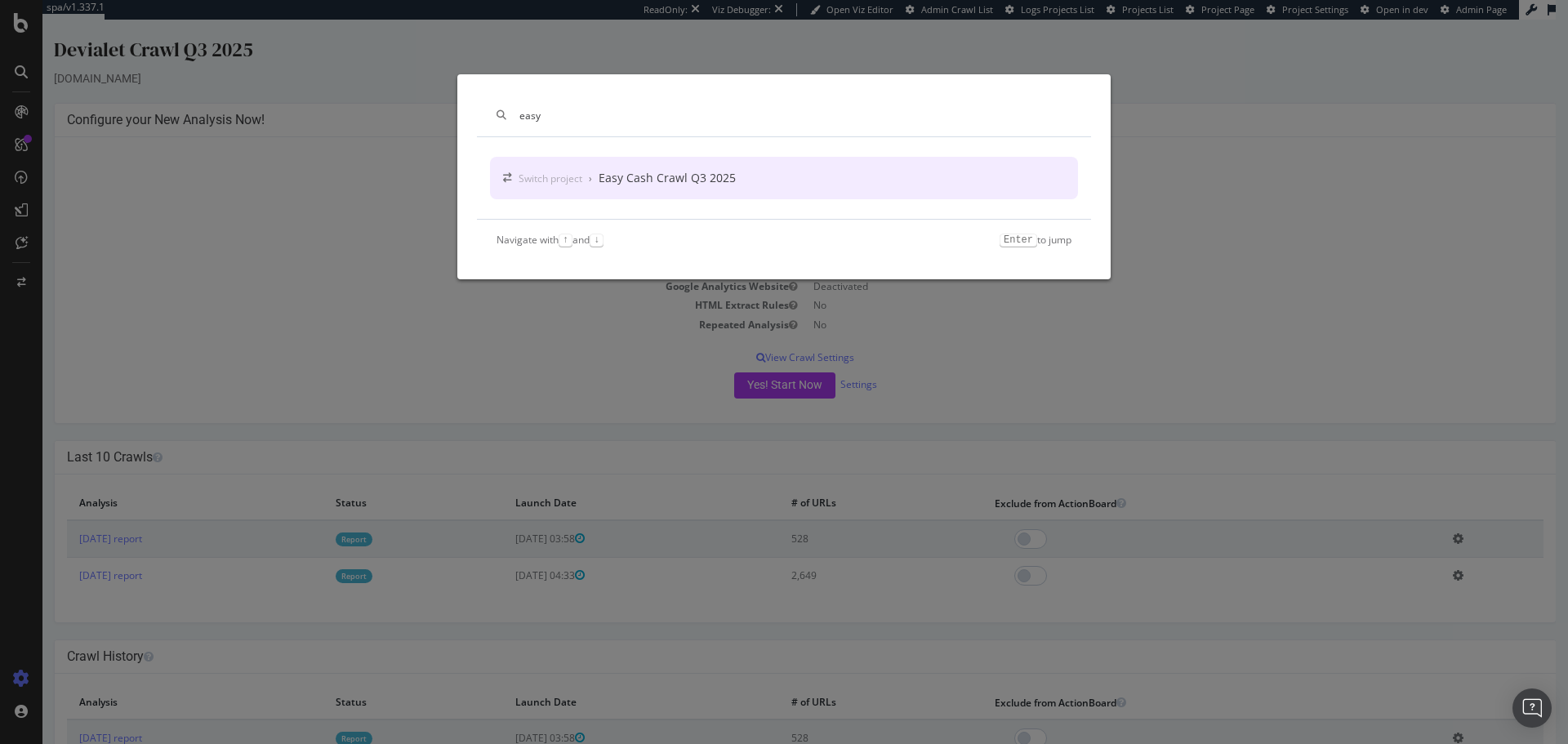
type input "easy"
click at [702, 173] on div "Easy Cash Crawl Q3 2025" at bounding box center [668, 177] width 138 height 16
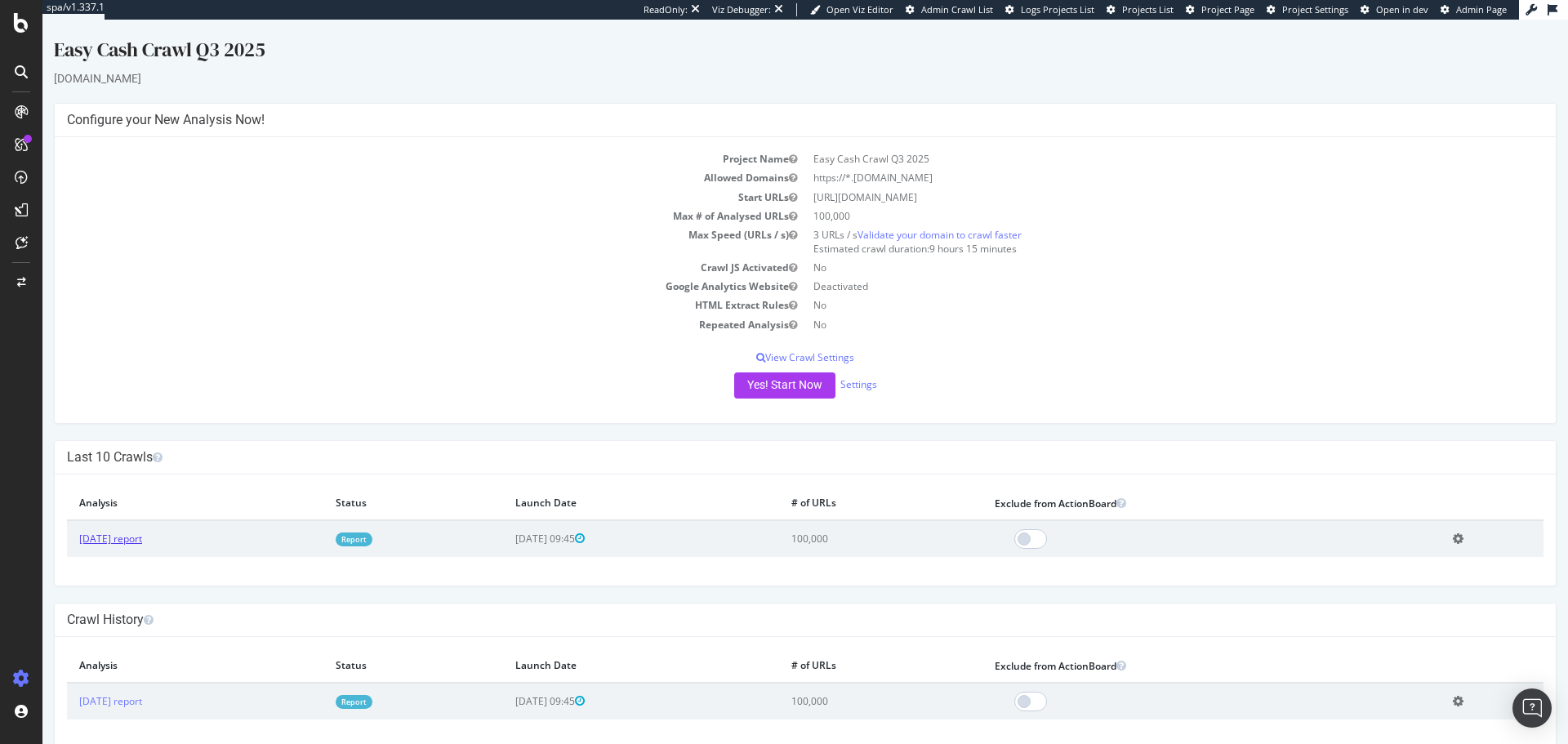
click at [142, 544] on link "[DATE] report" at bounding box center [110, 538] width 63 height 14
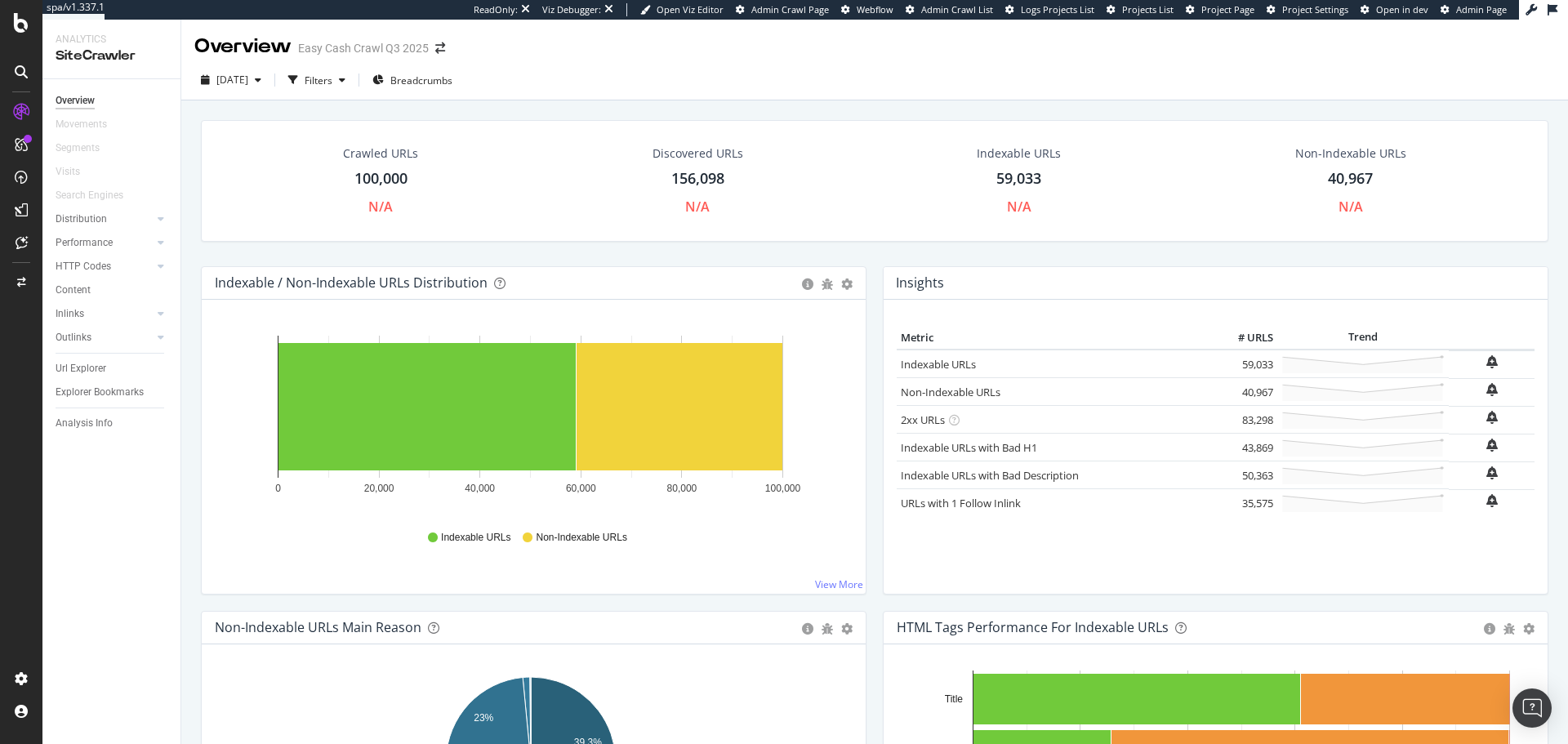
click at [893, 210] on div "Indexable URLs 59,033 N/A" at bounding box center [1019, 181] width 319 height 88
click at [584, 151] on div "Discovered URLs 156,098 N/A" at bounding box center [698, 181] width 325 height 88
click at [17, 76] on icon at bounding box center [22, 72] width 13 height 13
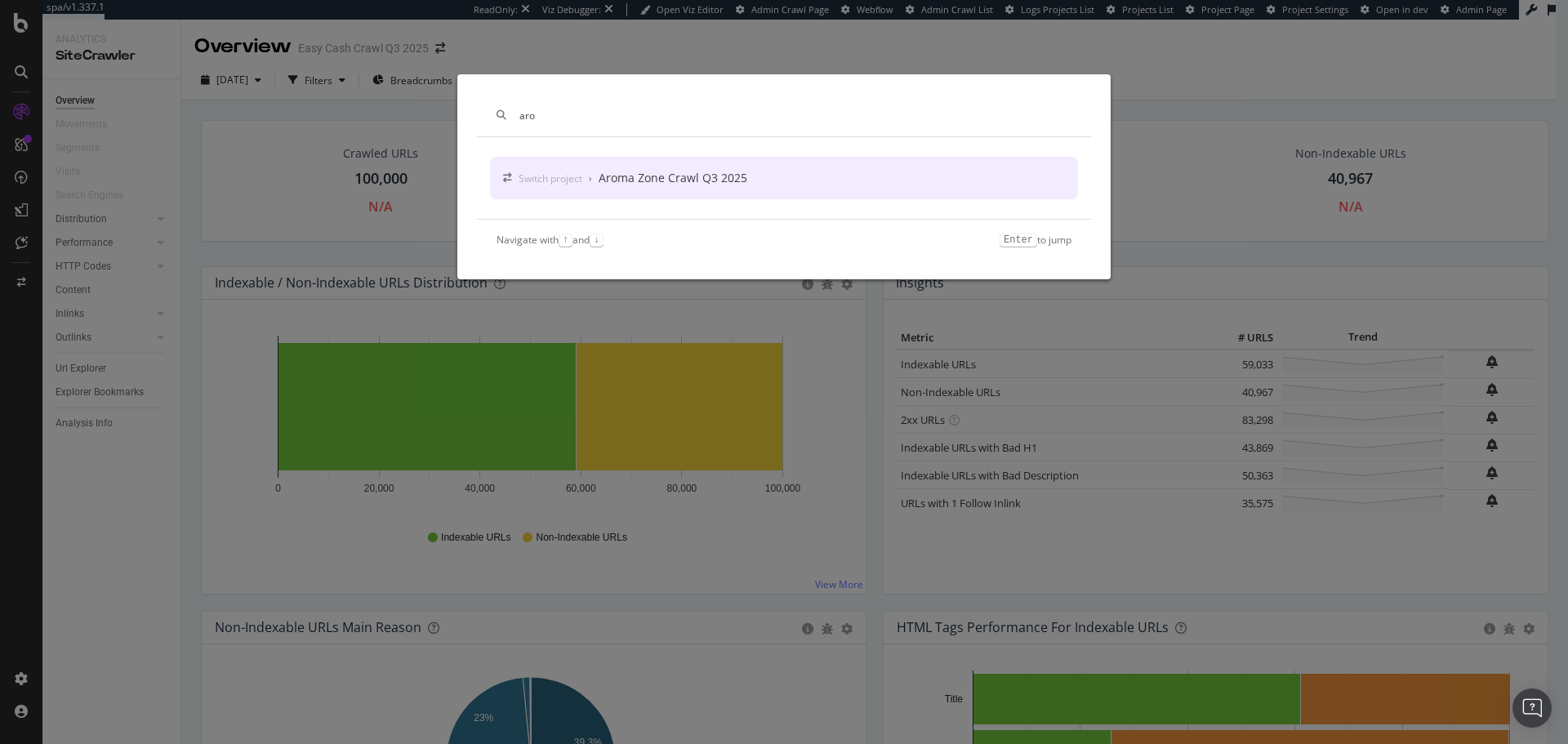
type input "aro"
click at [688, 171] on div "Aroma Zone Crawl Q3 2025" at bounding box center [673, 177] width 149 height 16
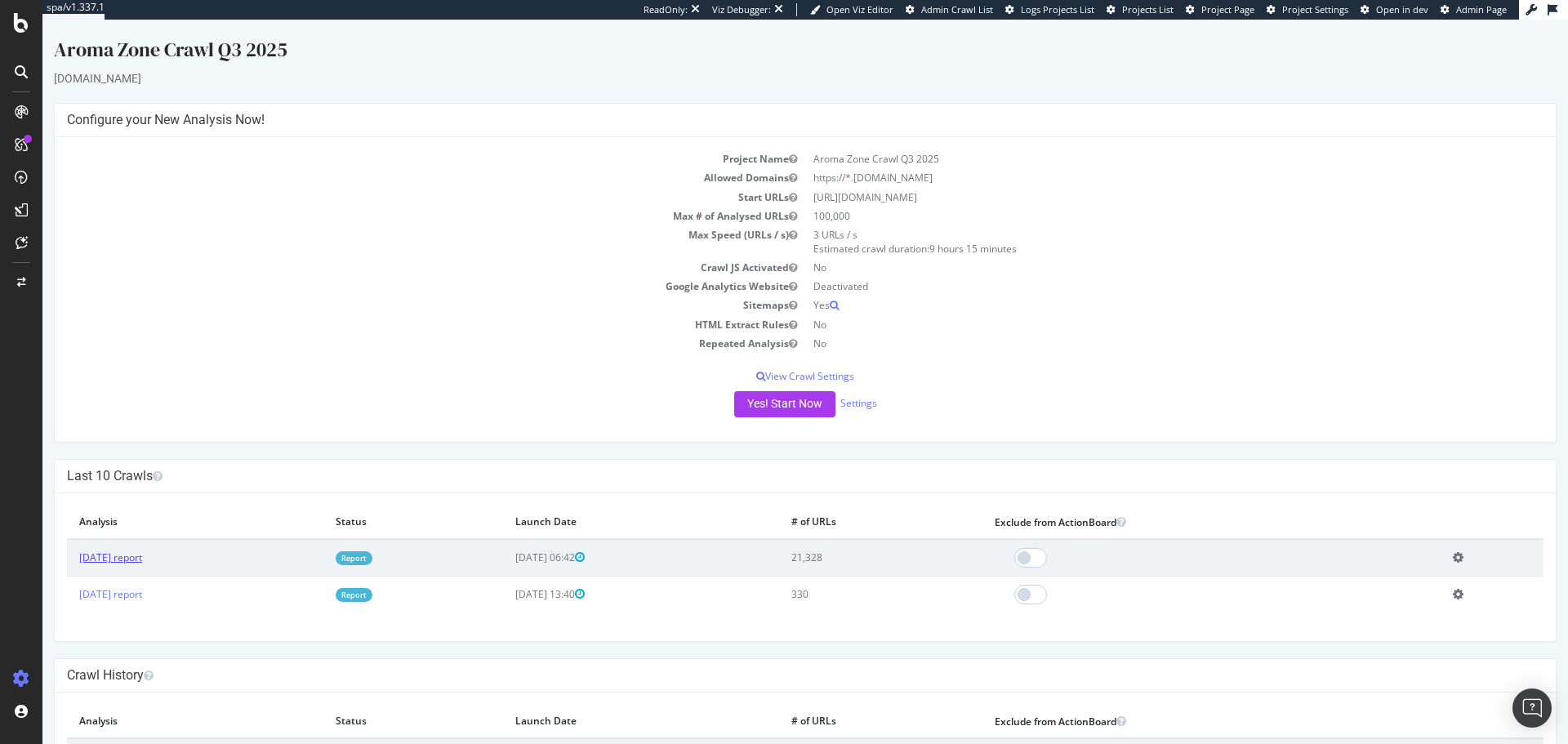
click at [142, 565] on link "[DATE] report" at bounding box center [110, 557] width 63 height 14
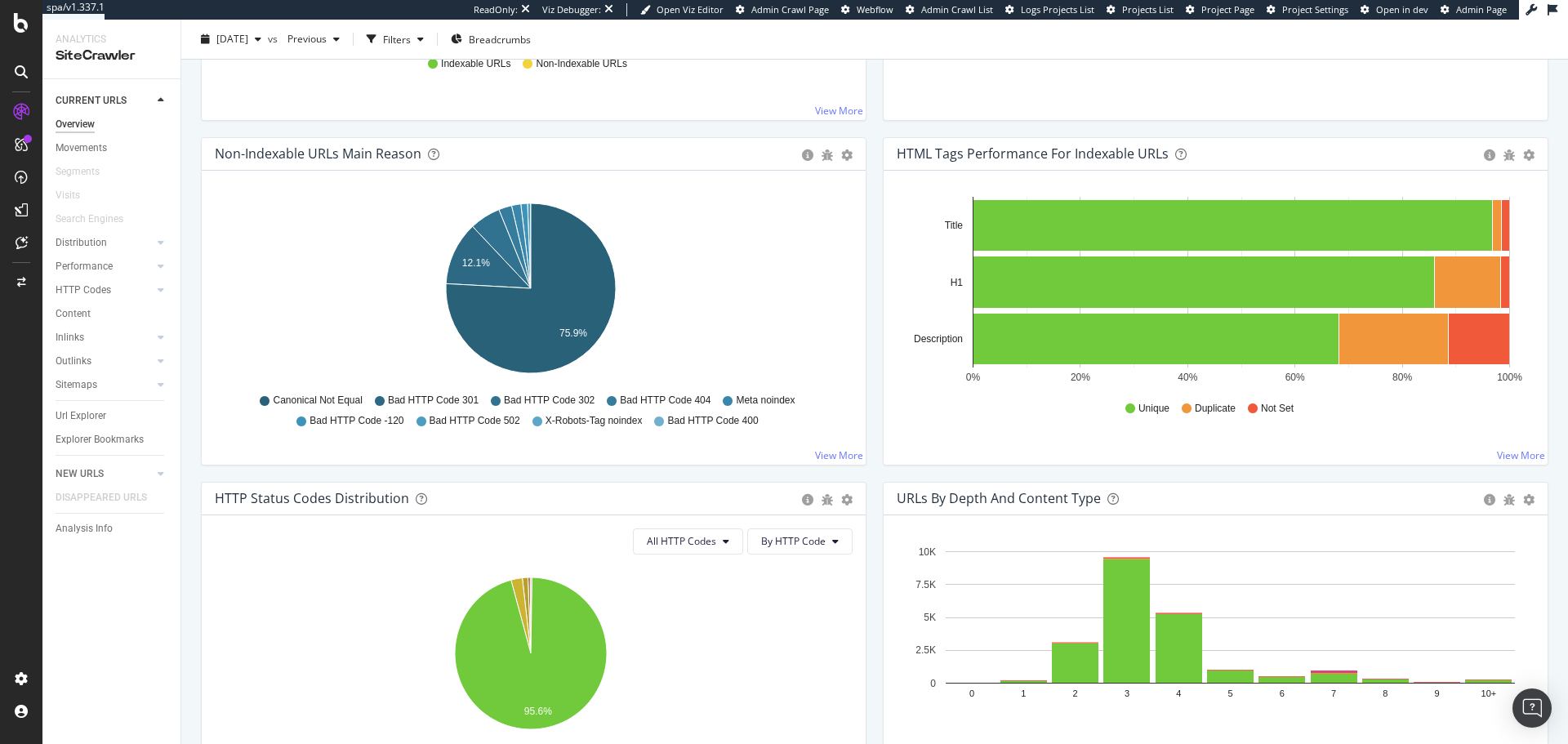
scroll to position [472, 0]
click at [22, 73] on icon at bounding box center [22, 72] width 13 height 13
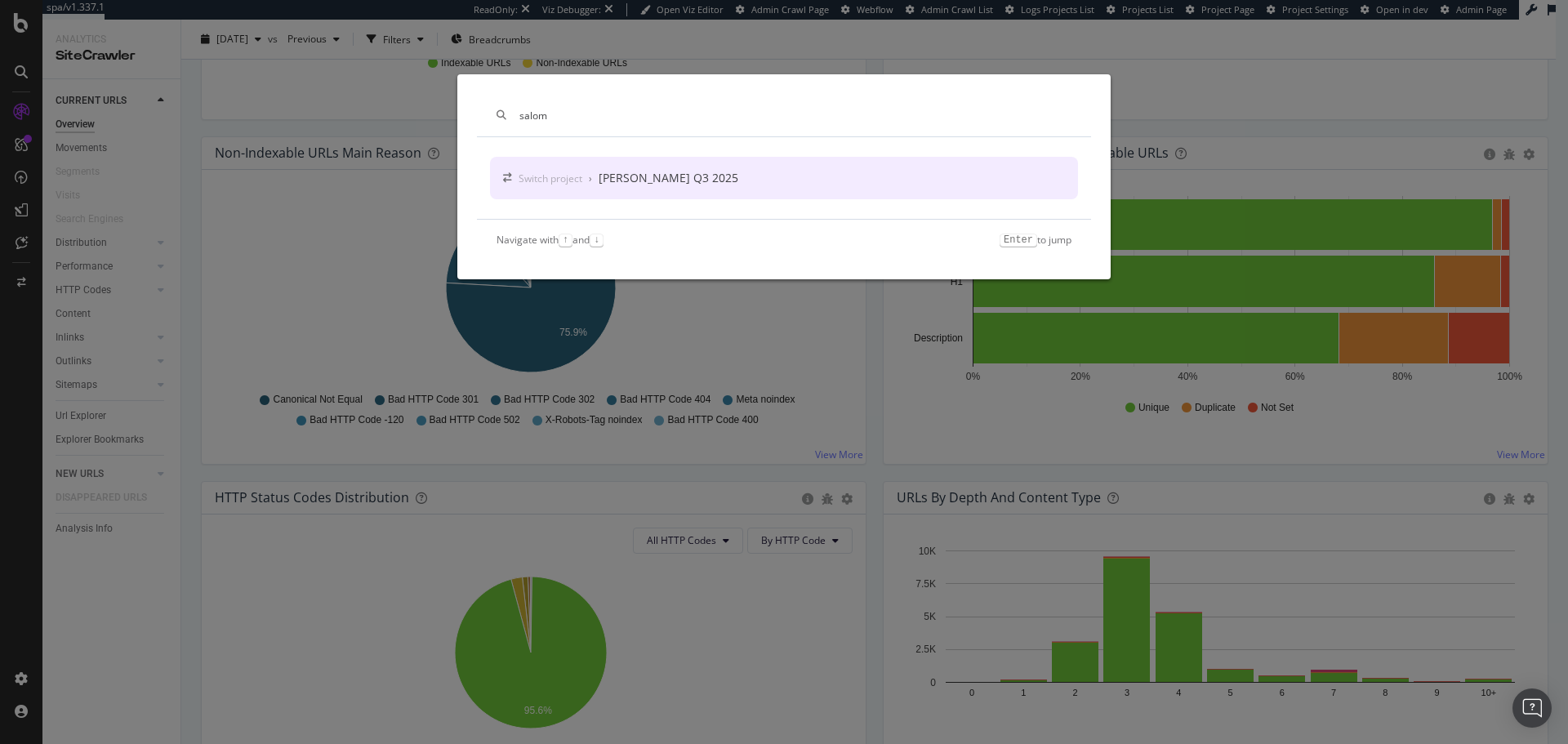
type input "salom"
click at [766, 187] on div "Switch project › Salomon Crawl Q3 2025" at bounding box center [784, 177] width 588 height 42
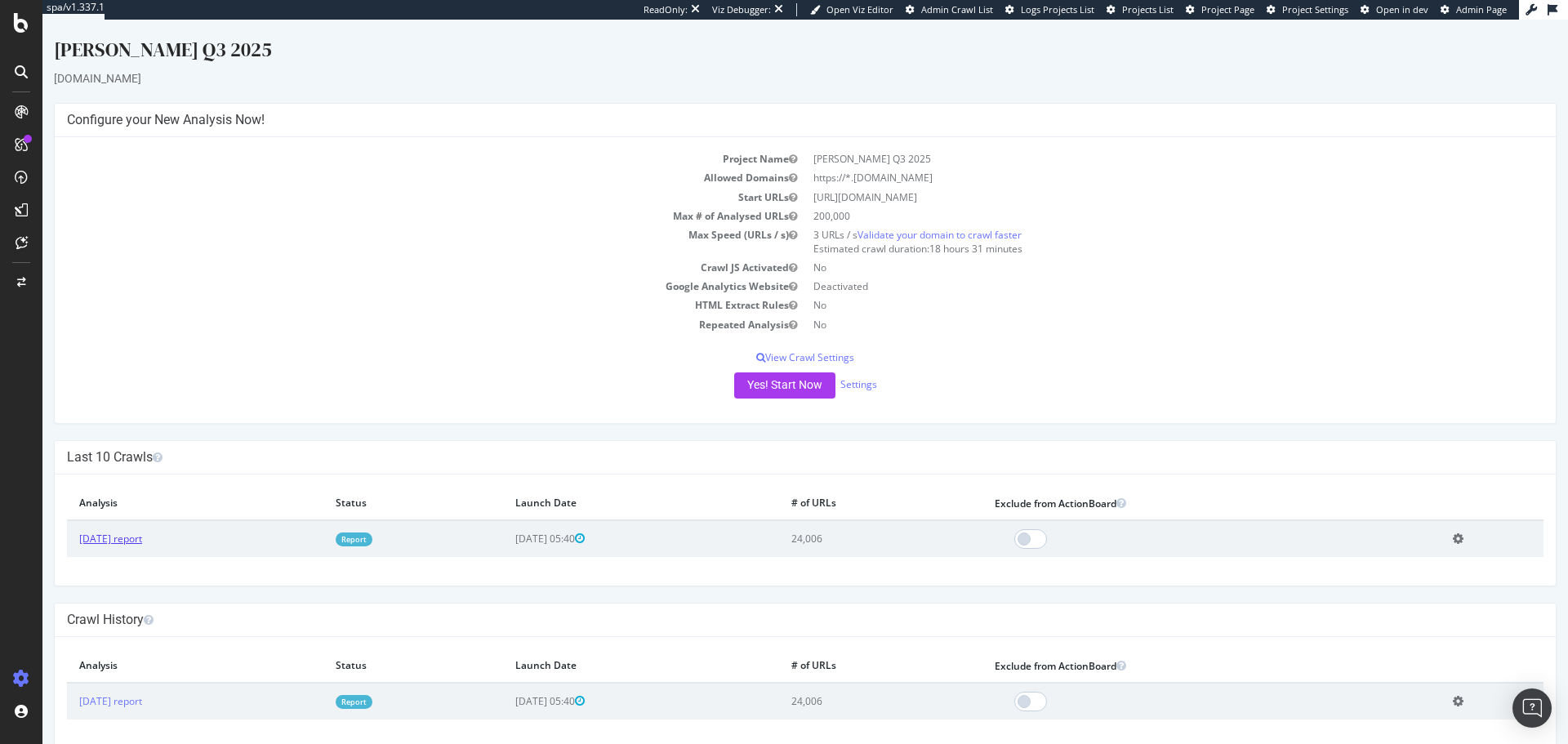
click at [142, 542] on link "[DATE] report" at bounding box center [110, 538] width 63 height 14
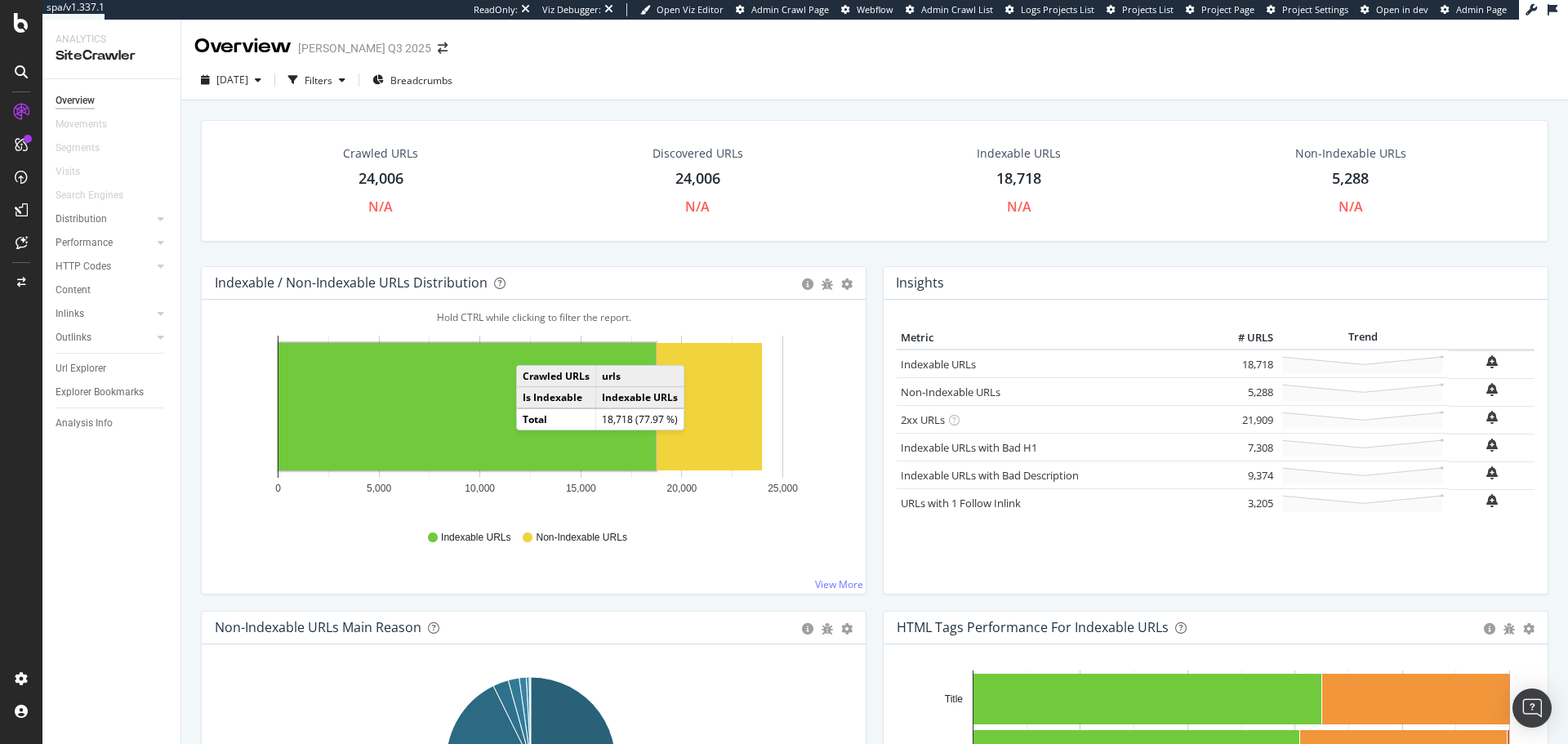
click at [33, 76] on div at bounding box center [22, 72] width 26 height 26
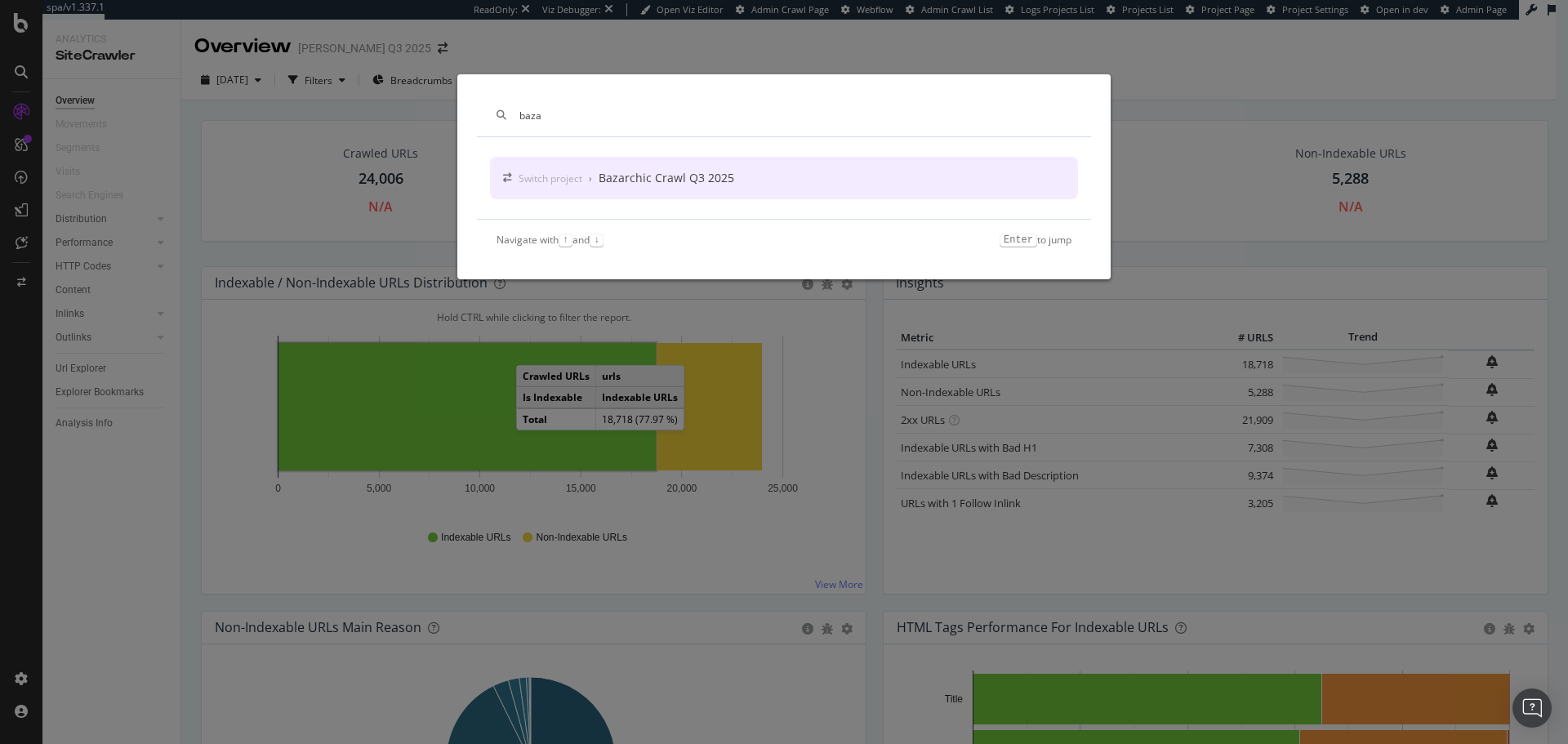
type input "baza"
click at [655, 177] on div "Bazarchic Crawl Q3 2025" at bounding box center [667, 177] width 136 height 16
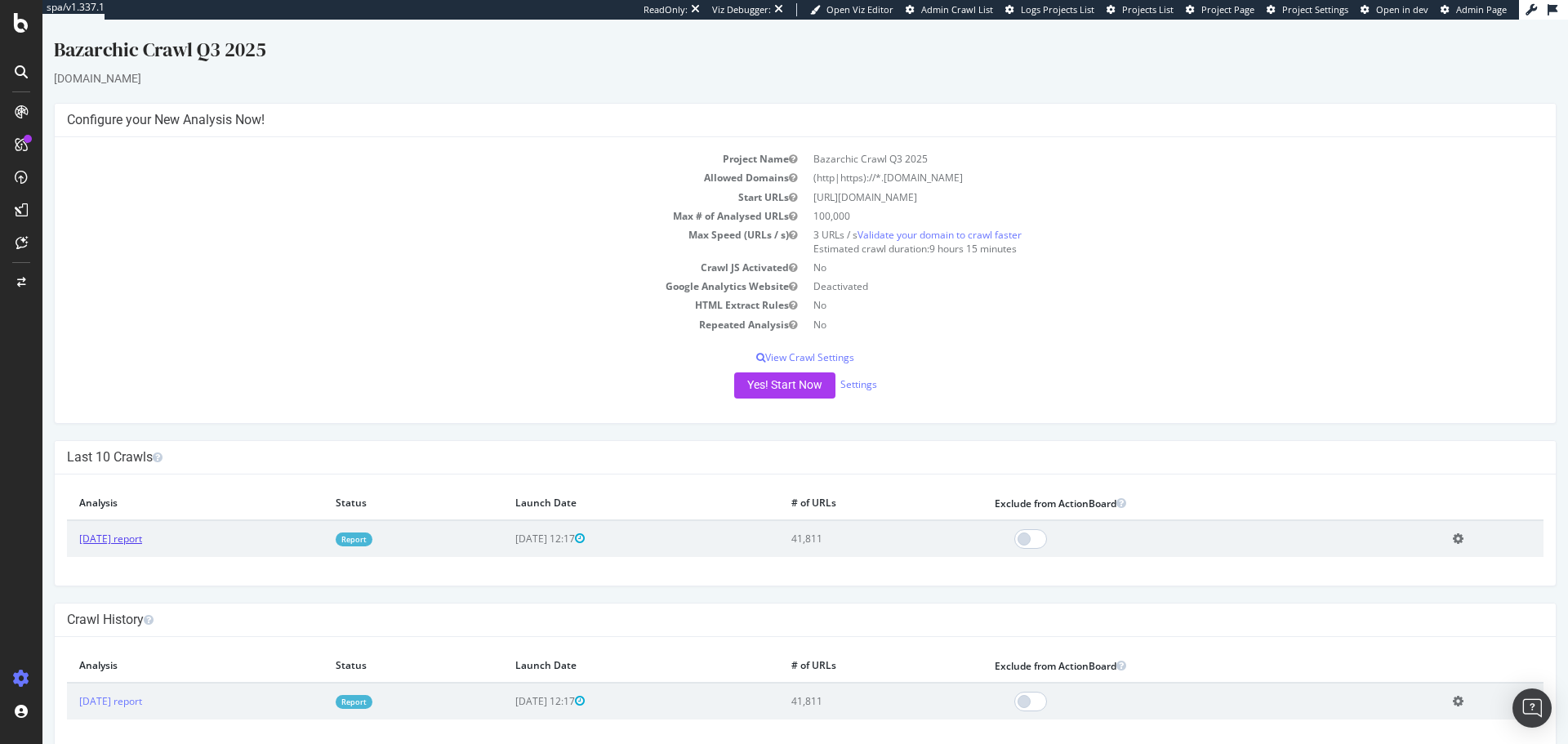
click at [121, 544] on link "[DATE] report" at bounding box center [110, 538] width 63 height 14
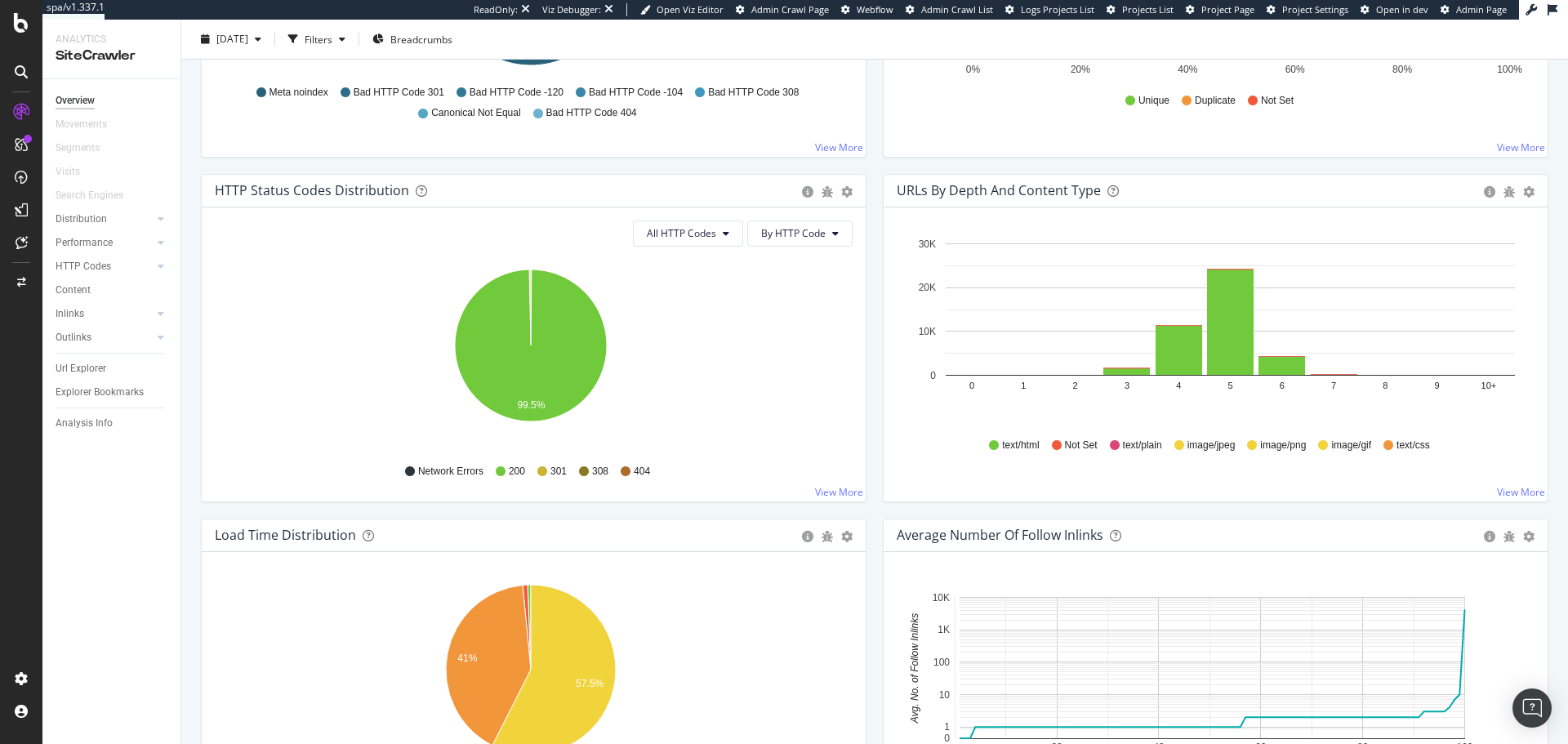
scroll to position [686, 0]
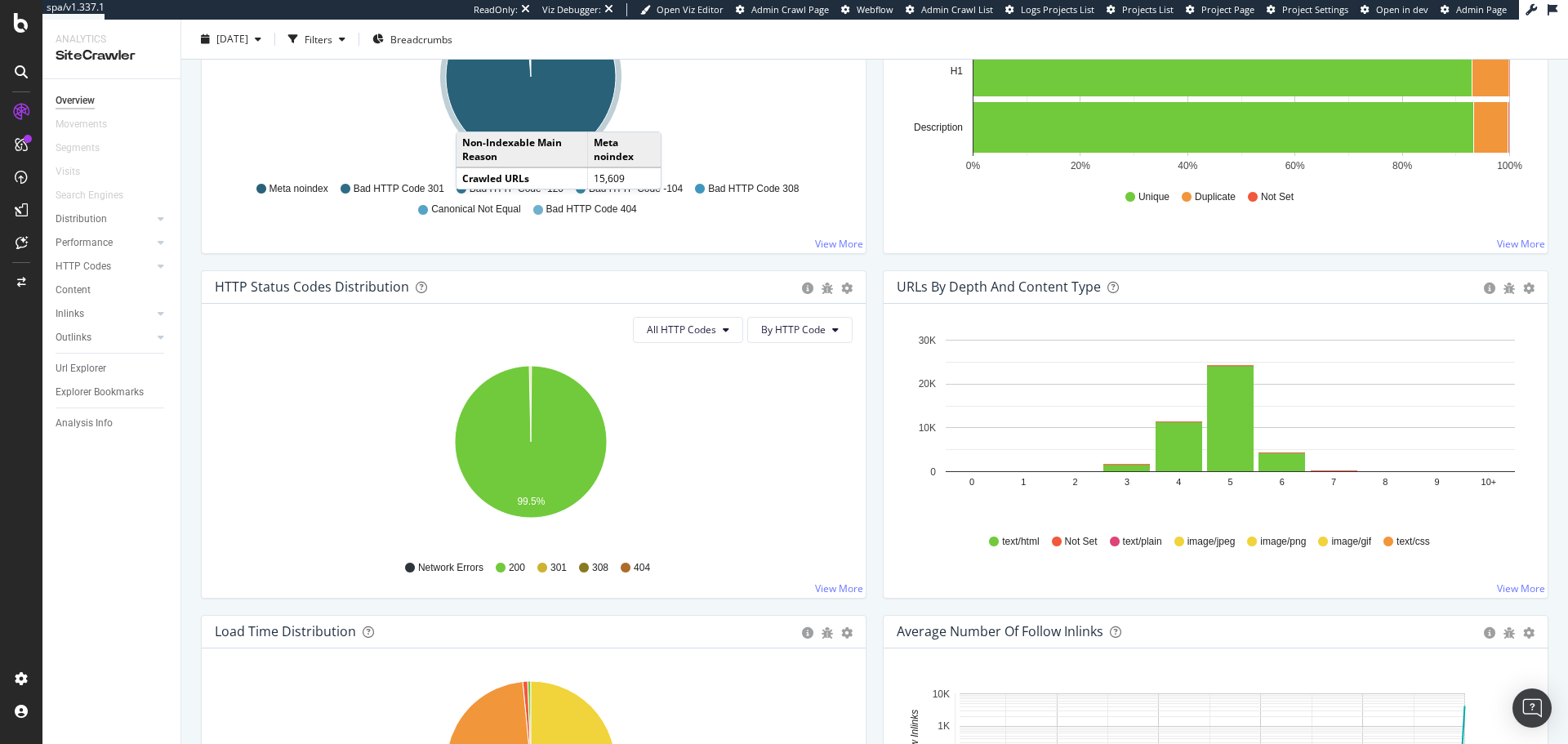
click at [25, 69] on icon at bounding box center [22, 72] width 13 height 13
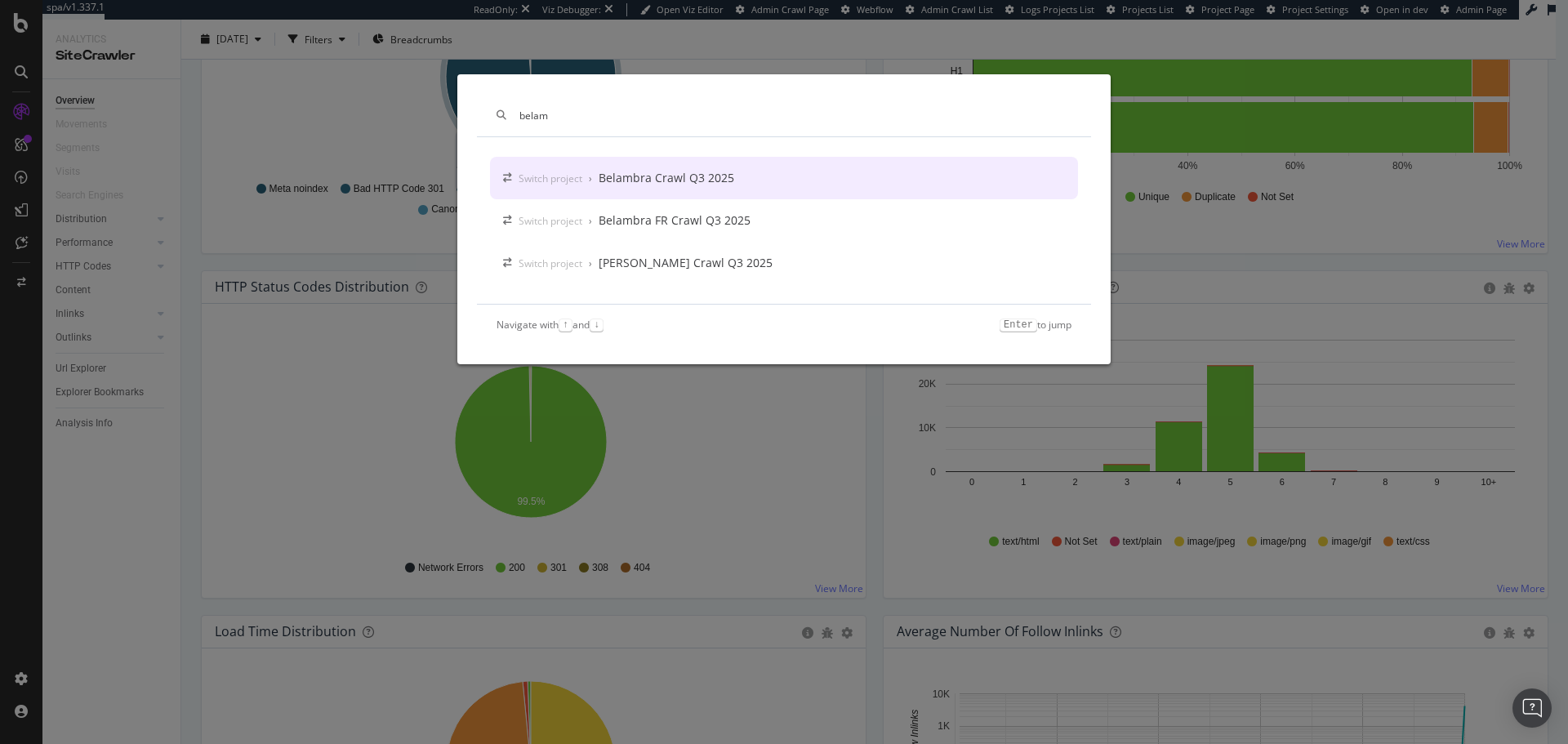
type input "belam"
click at [660, 180] on div "Belambra Crawl Q3 2025" at bounding box center [667, 177] width 136 height 16
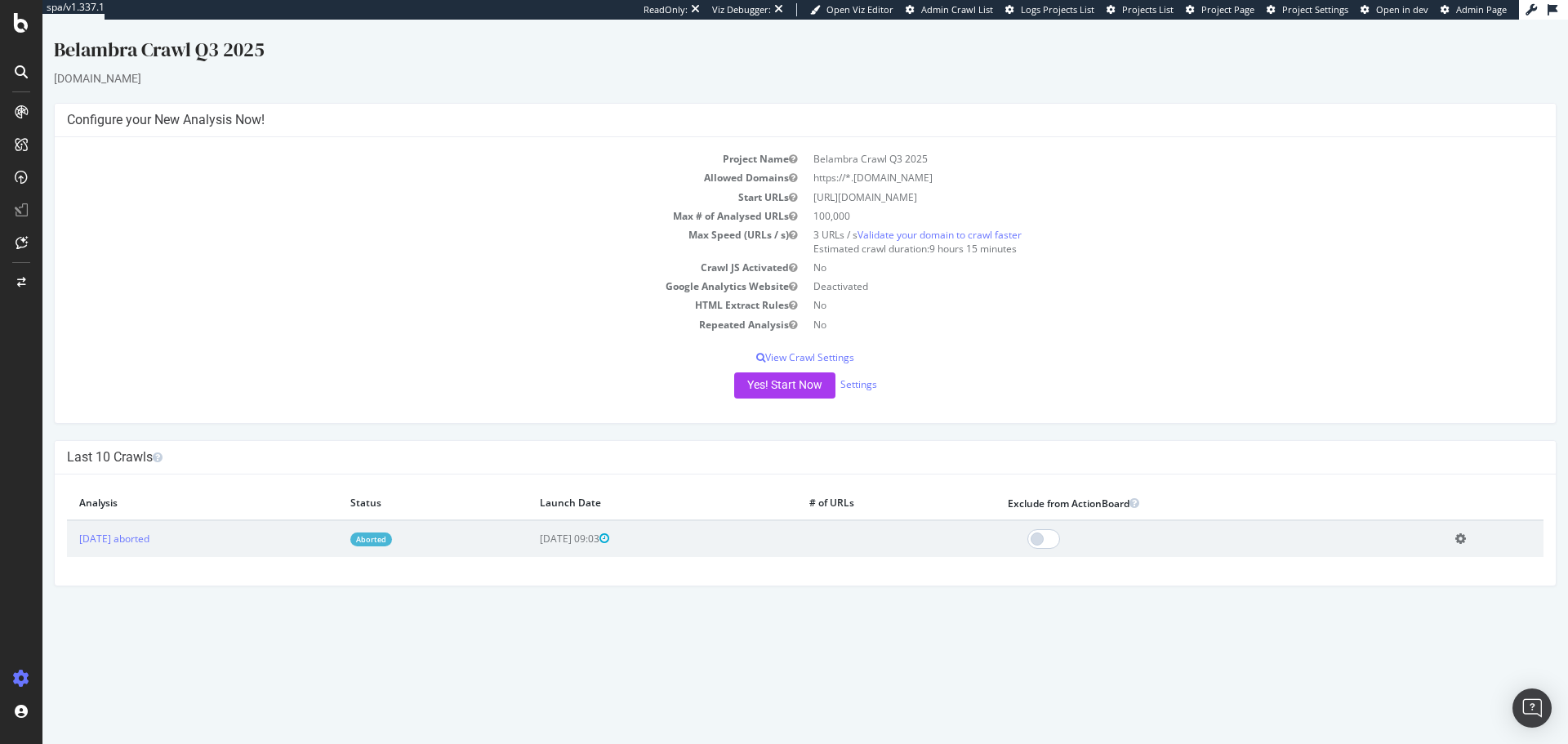
click at [16, 79] on div at bounding box center [22, 72] width 26 height 26
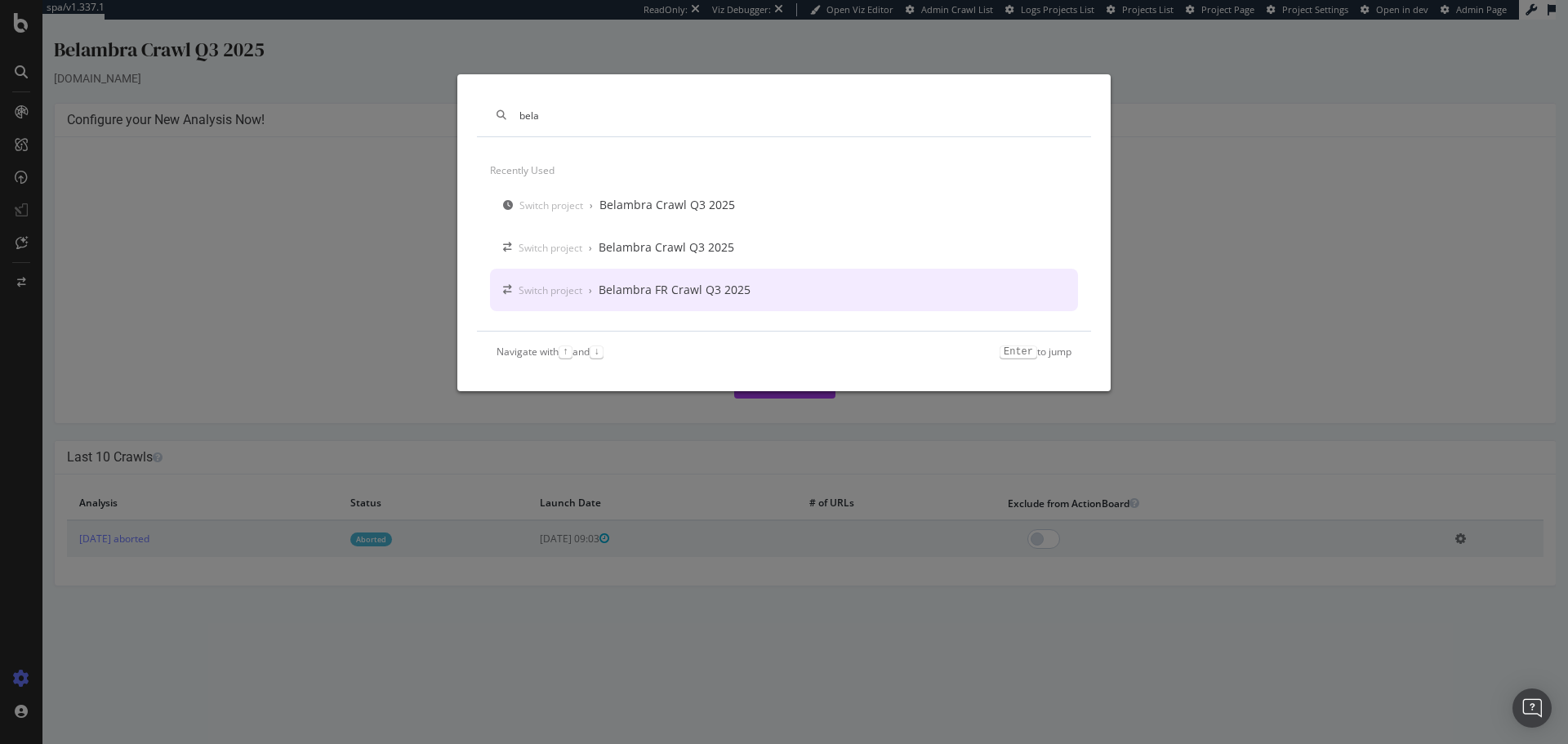
type input "bela"
click at [612, 285] on div "Belambra FR Crawl Q3 2025" at bounding box center [674, 289] width 152 height 16
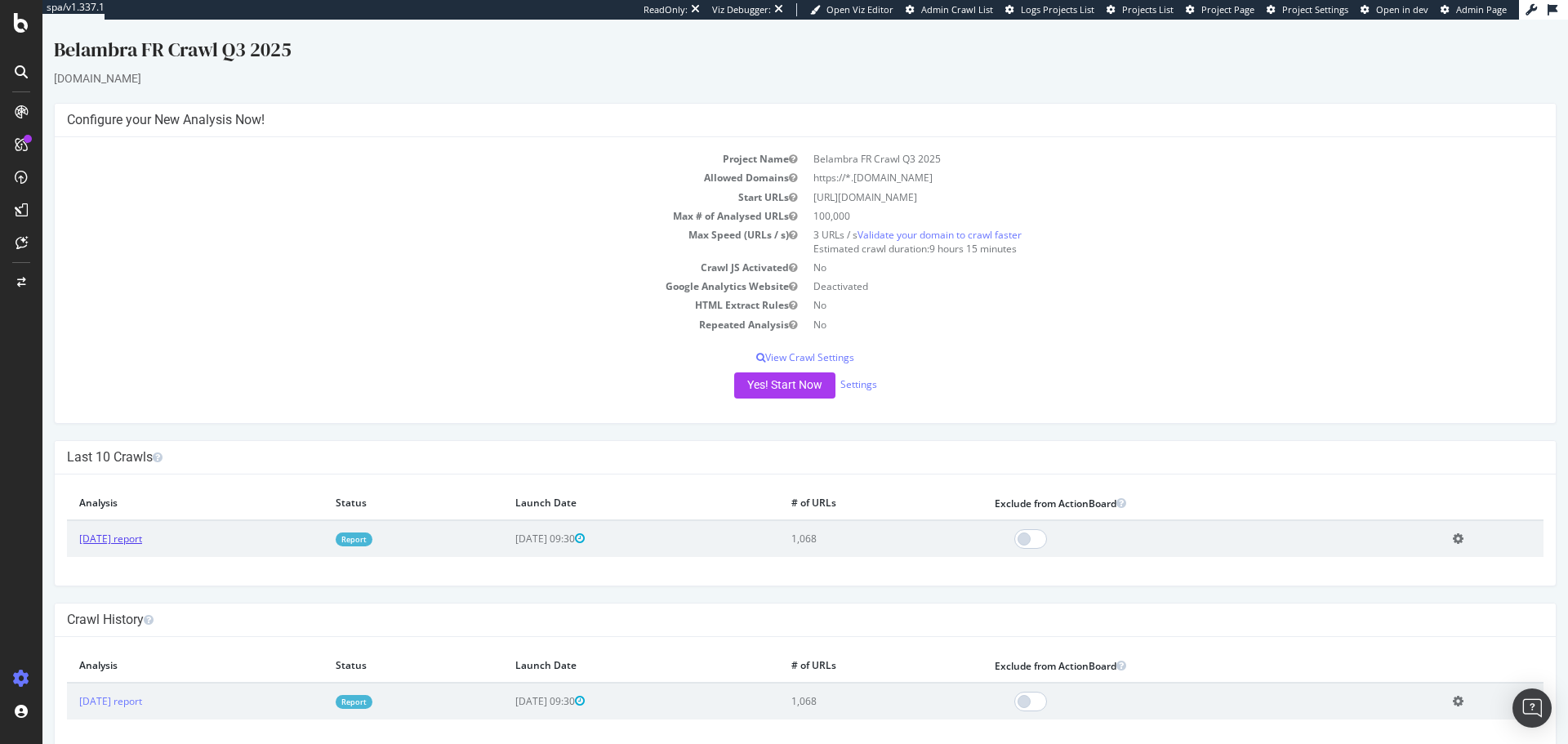
click at [142, 541] on link "[DATE] report" at bounding box center [110, 538] width 63 height 14
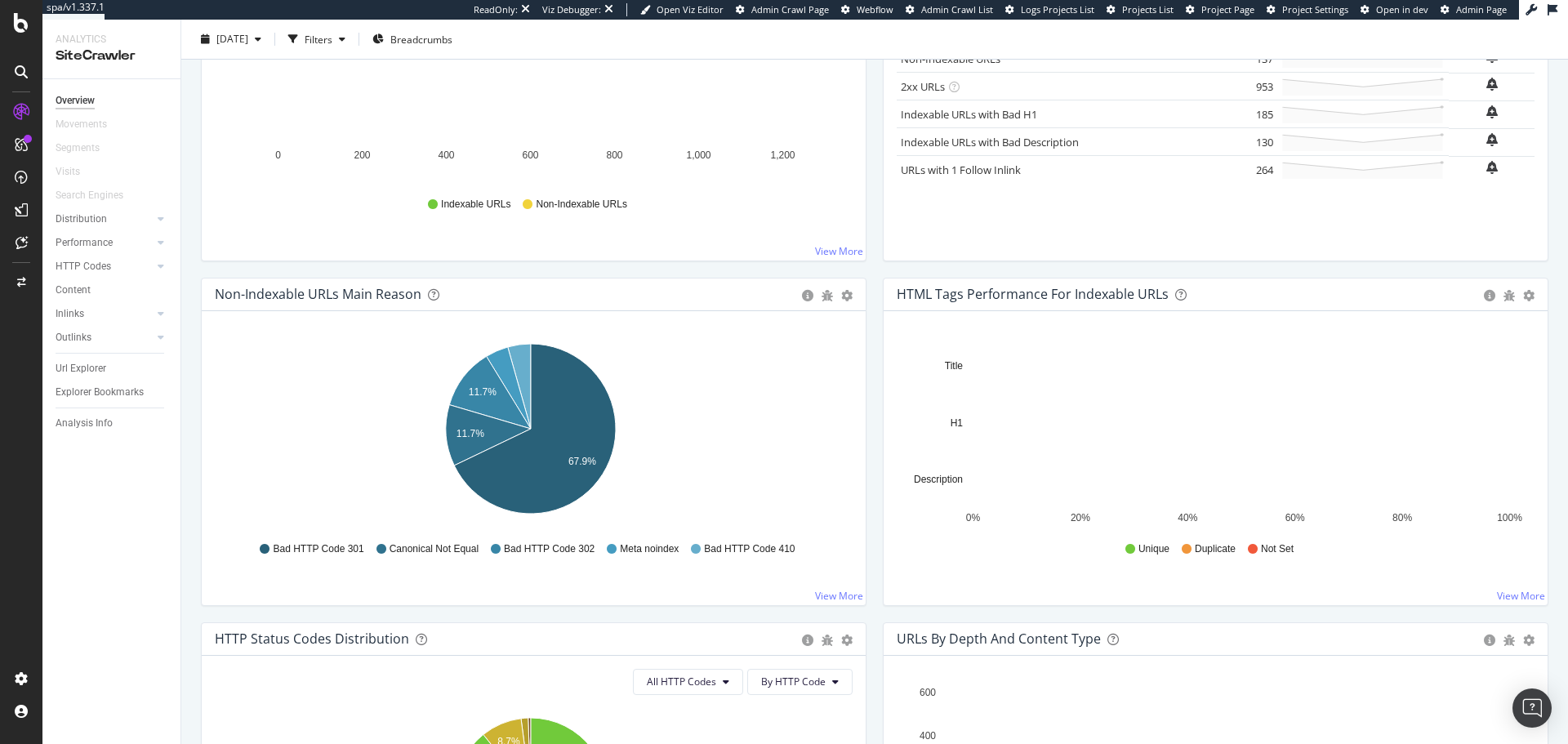
scroll to position [333, 0]
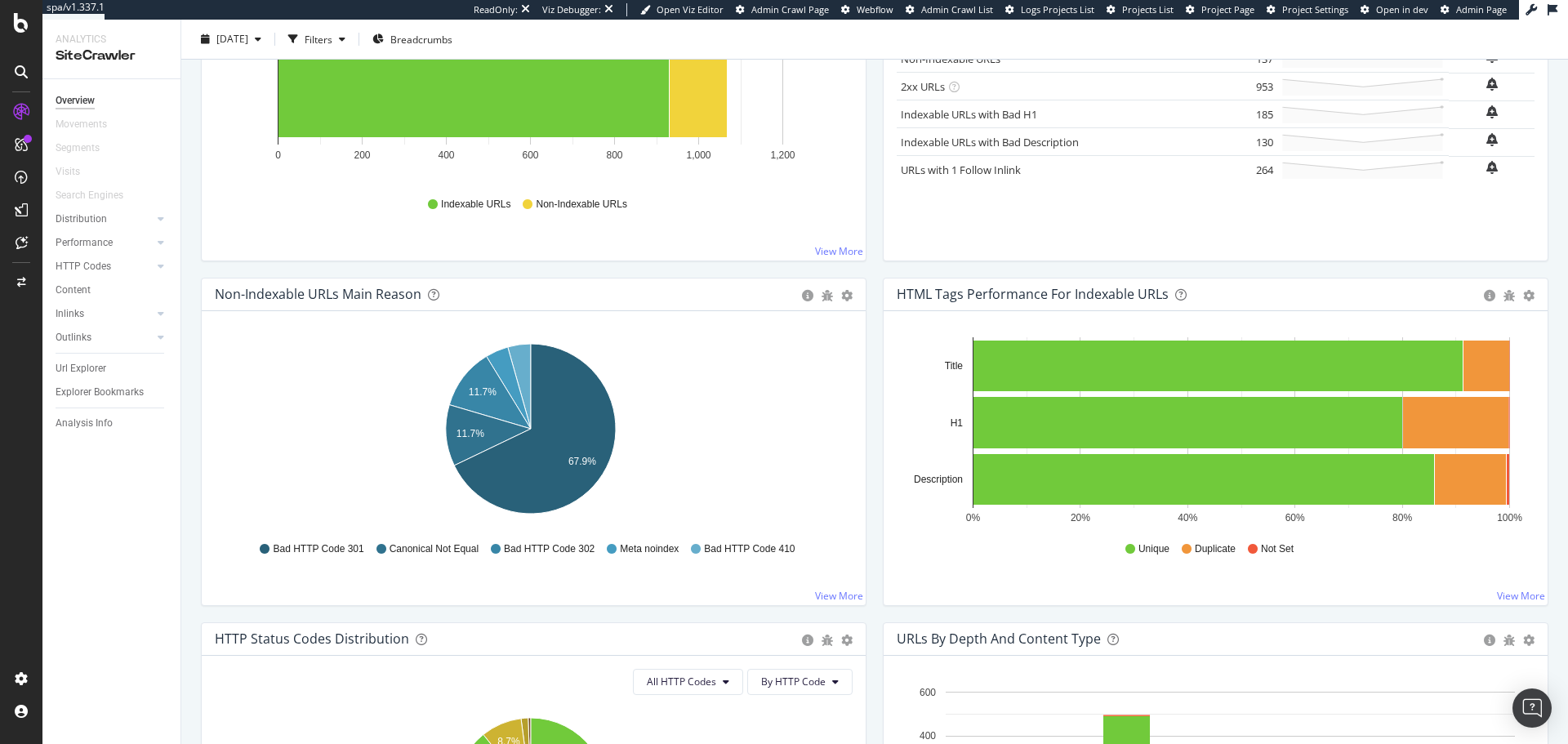
click at [23, 75] on icon at bounding box center [22, 72] width 13 height 13
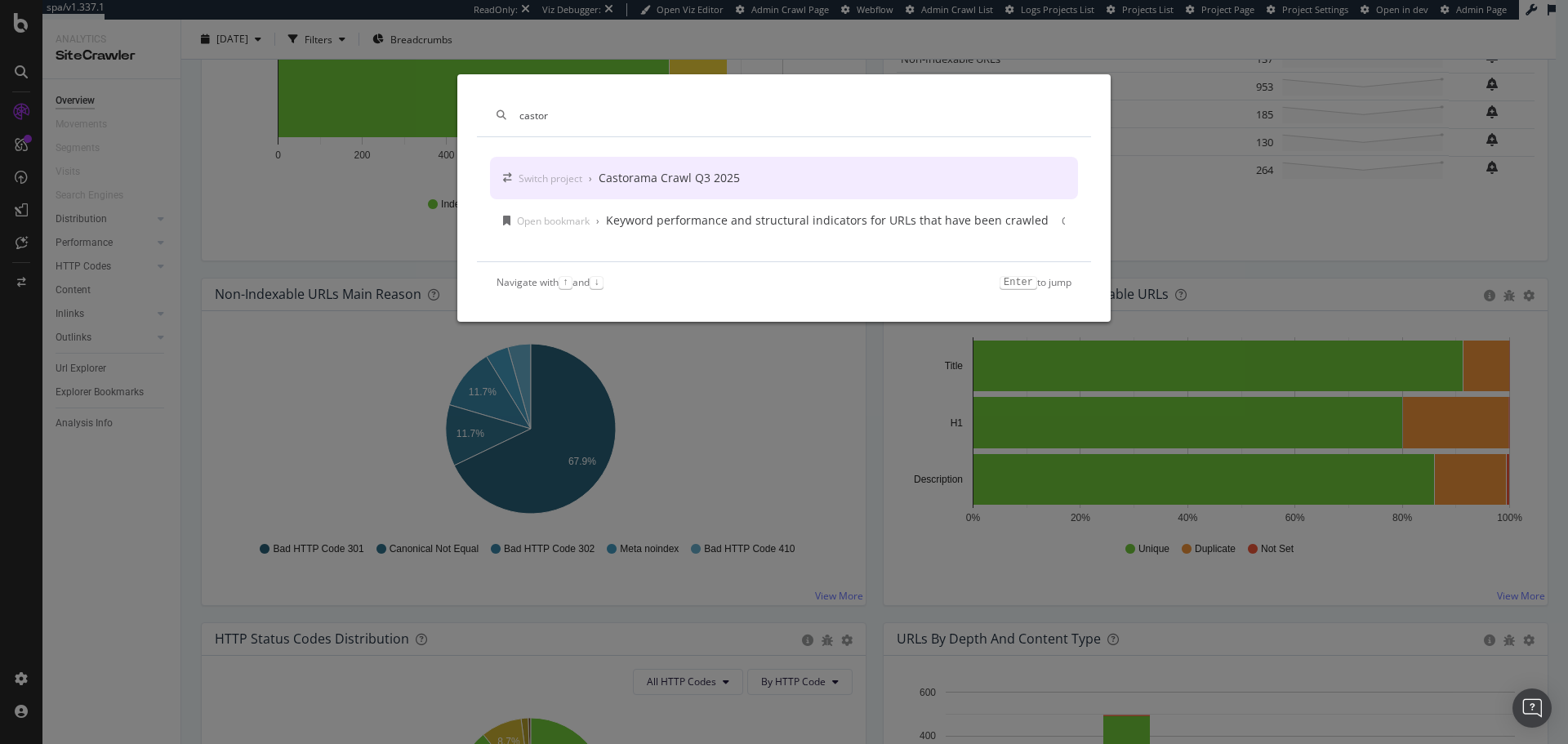
type input "castor"
click at [638, 196] on div "Switch project › Castorama Crawl Q3 2025" at bounding box center [784, 177] width 588 height 42
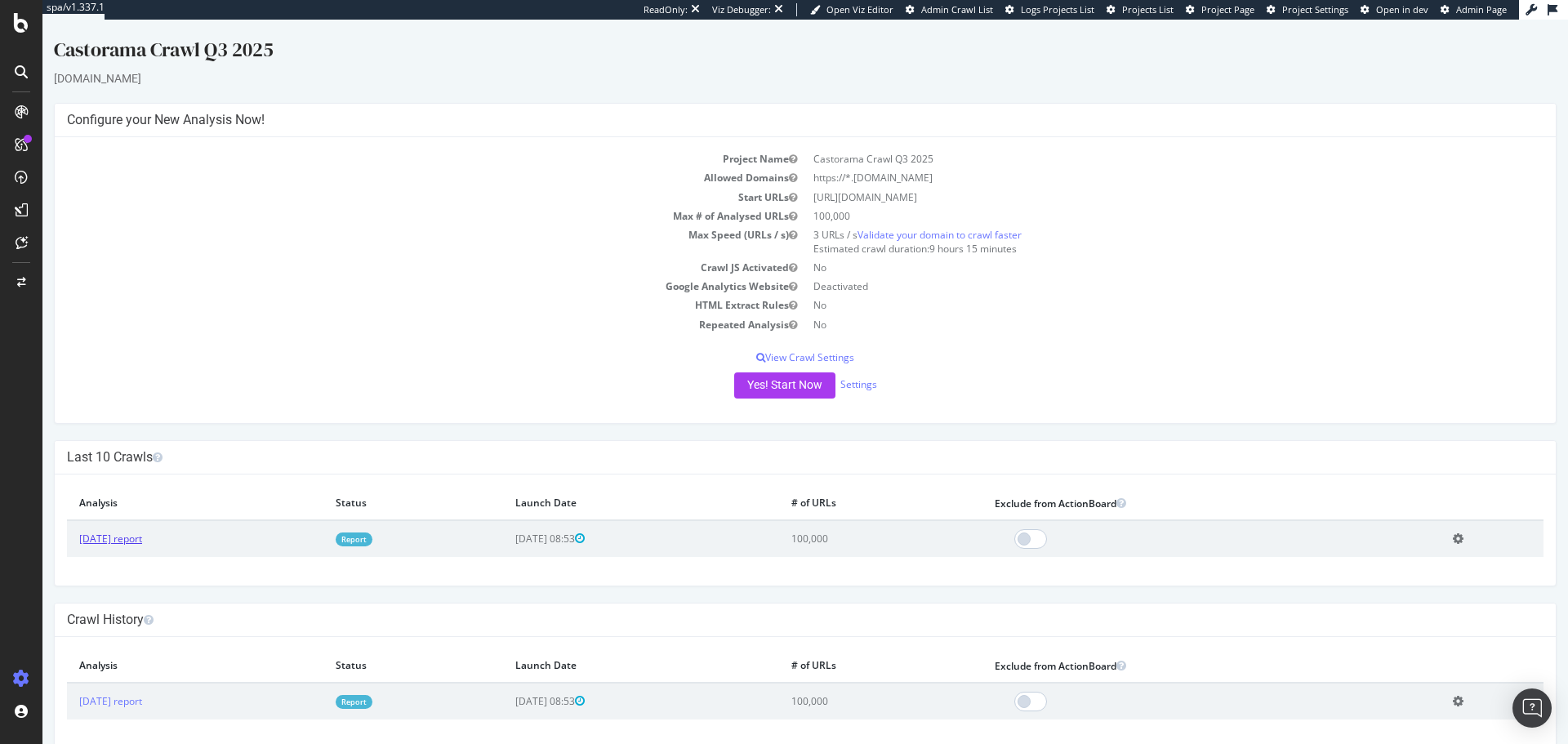
click at [136, 538] on link "[DATE] report" at bounding box center [110, 538] width 63 height 14
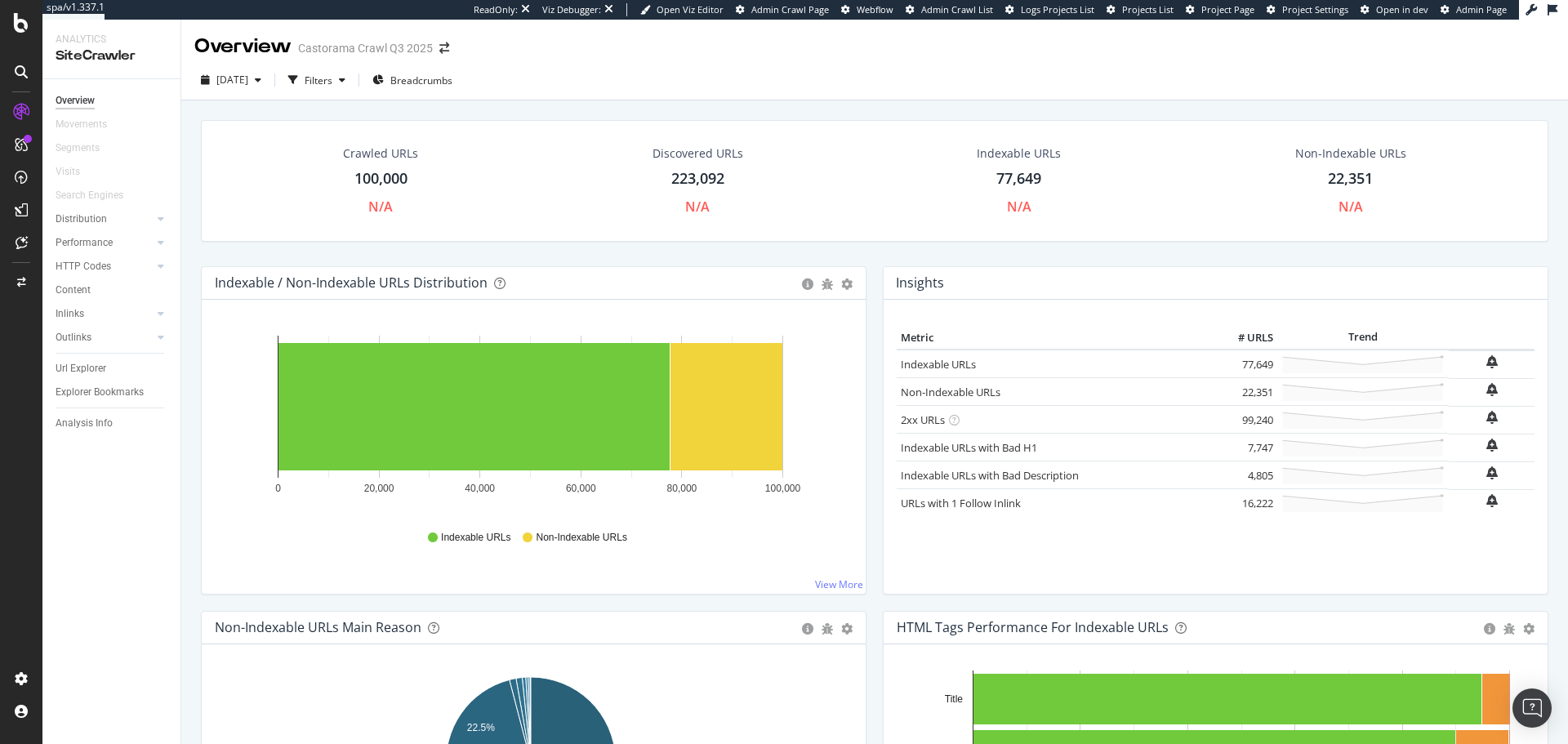
click at [26, 62] on div at bounding box center [22, 72] width 26 height 26
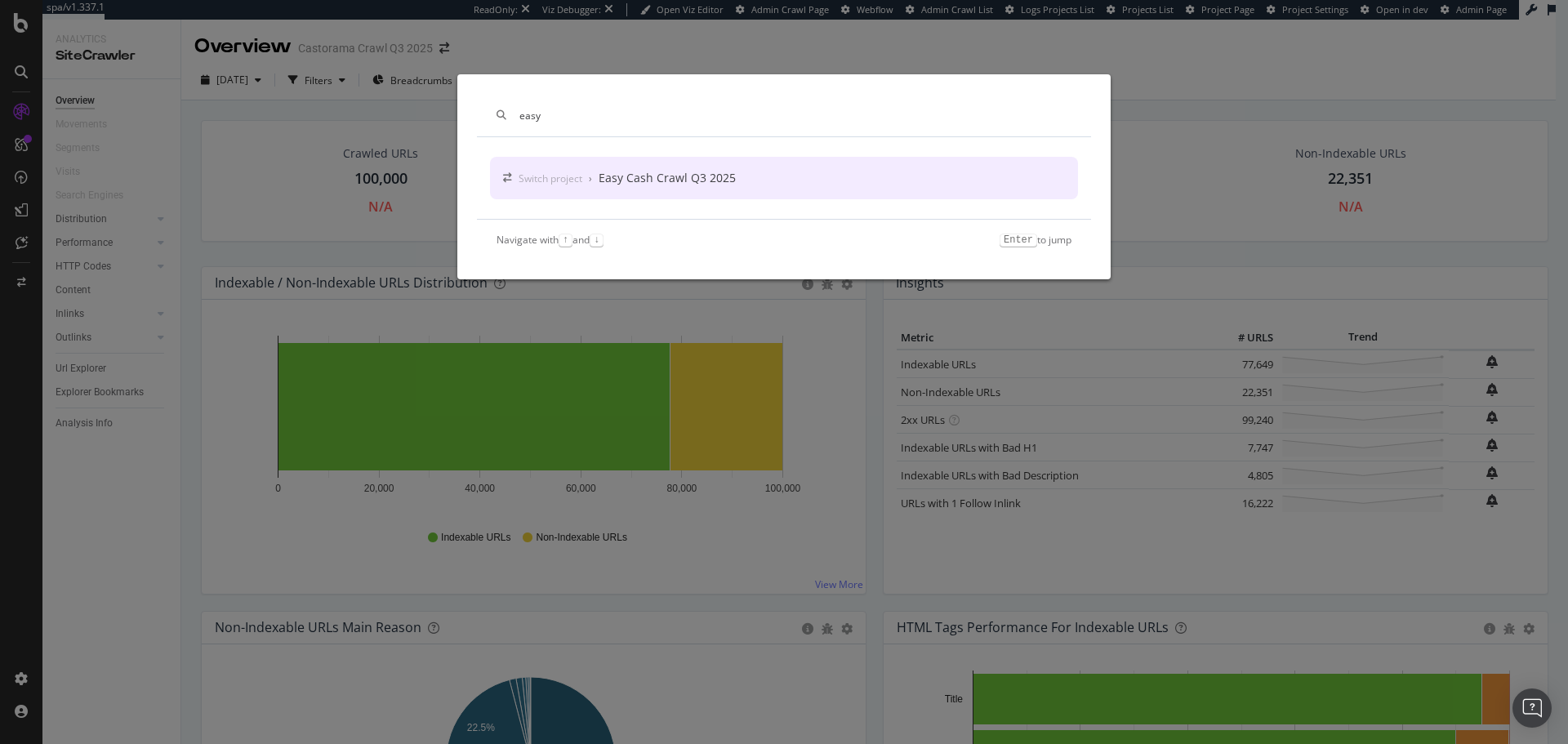
type input "easy"
click at [586, 183] on div "Switch project › Easy Cash Crawl Q3 2025" at bounding box center [627, 177] width 217 height 16
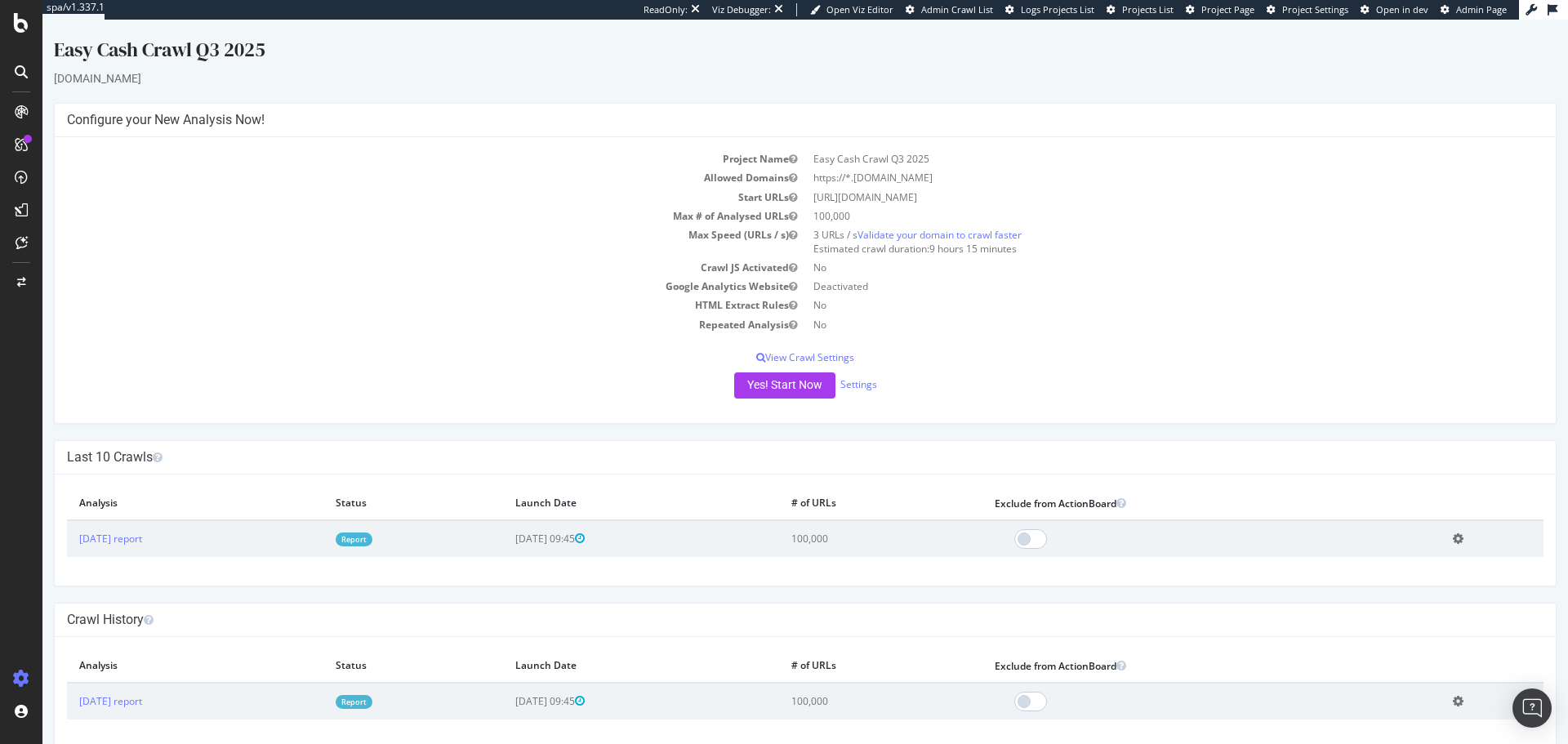
scroll to position [23, 0]
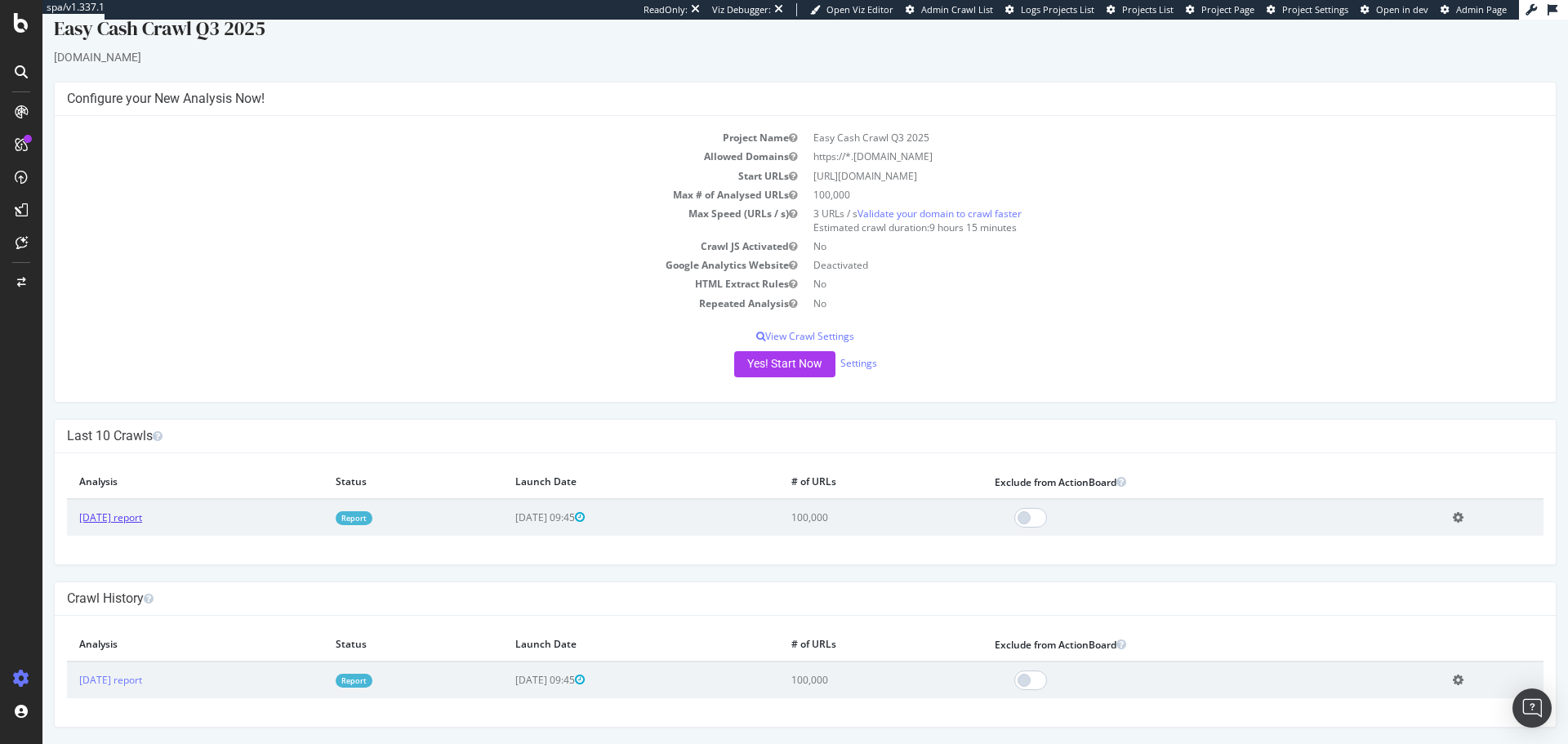
click at [142, 519] on link "[DATE] report" at bounding box center [110, 517] width 63 height 14
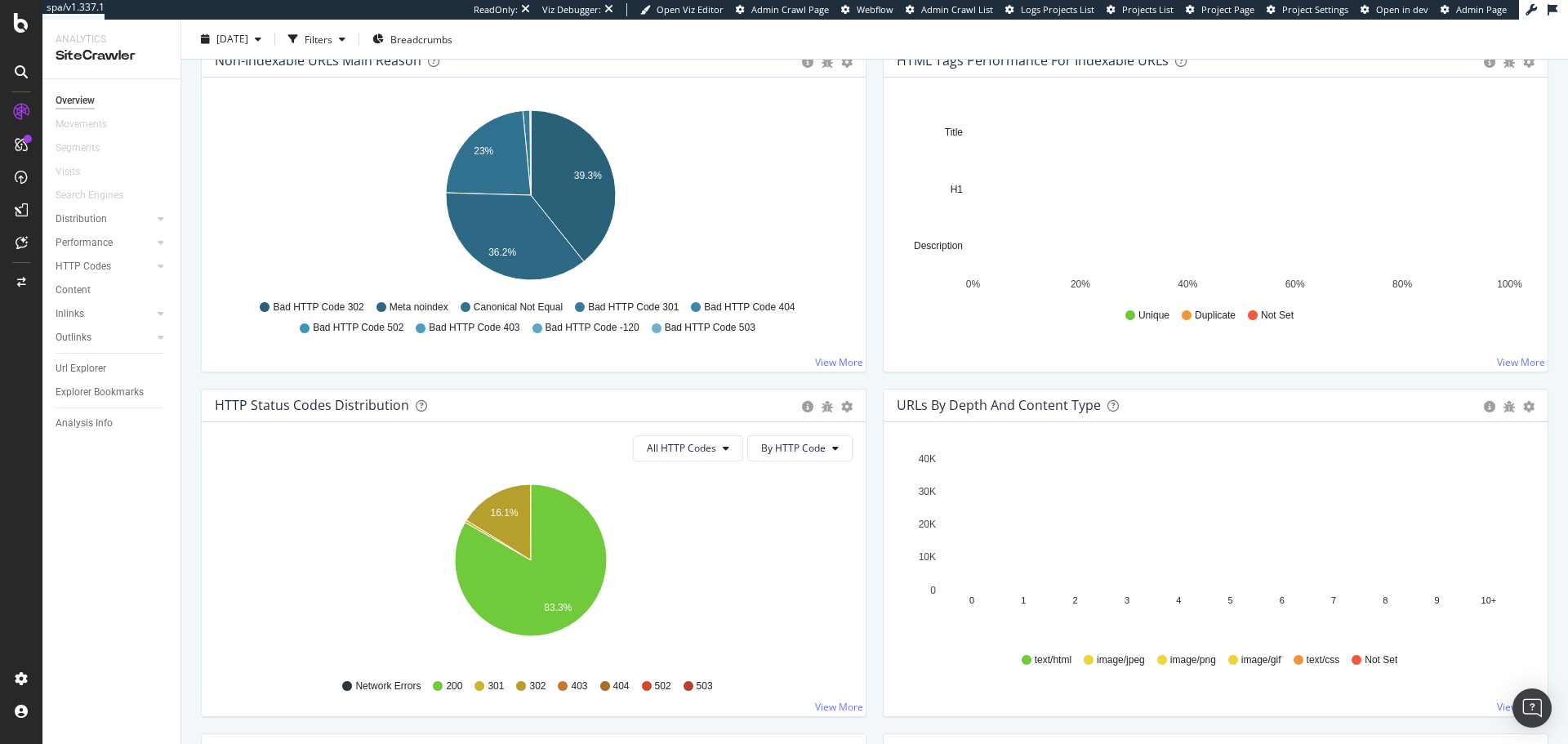
scroll to position [569, 0]
